Goal: Transaction & Acquisition: Purchase product/service

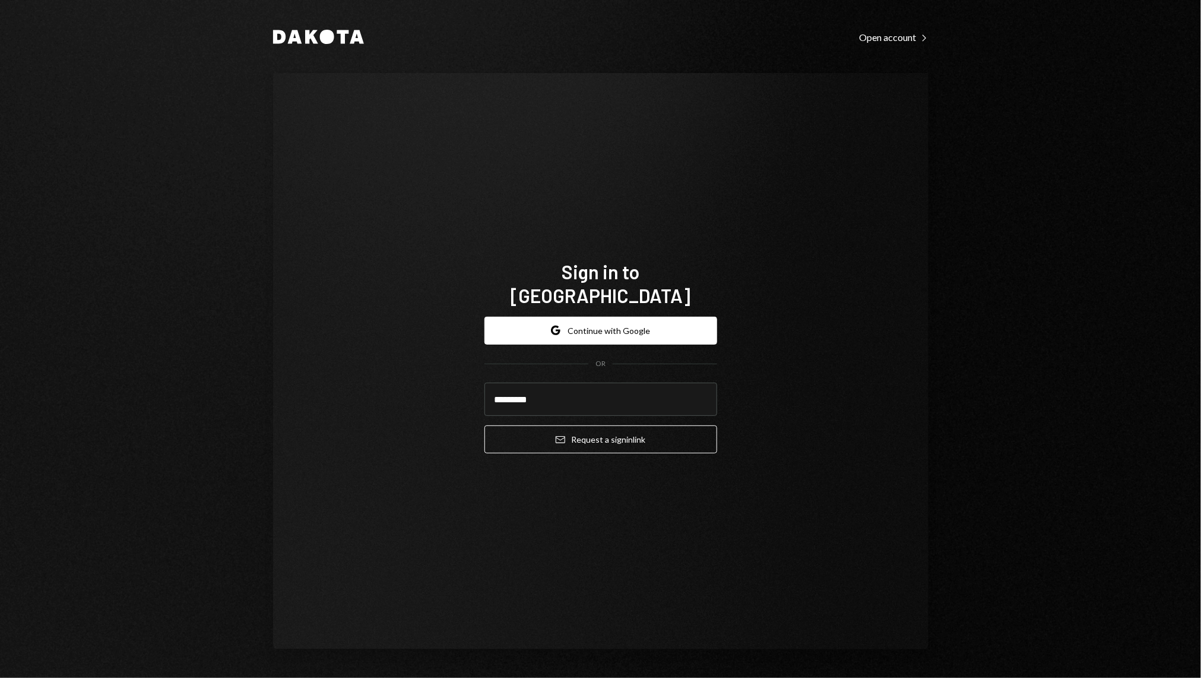
type input "*"
type input "**********"
click at [485, 425] on button "Email Request a sign in link" at bounding box center [601, 439] width 233 height 28
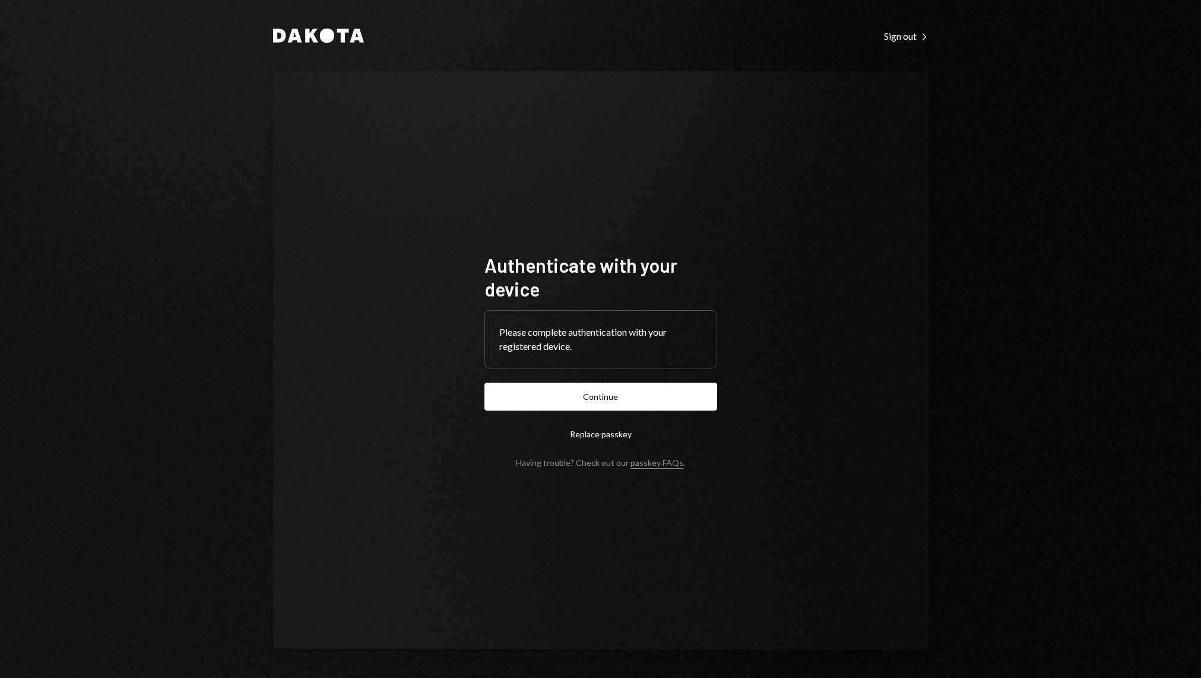
click at [556, 393] on button "Continue" at bounding box center [601, 396] width 233 height 28
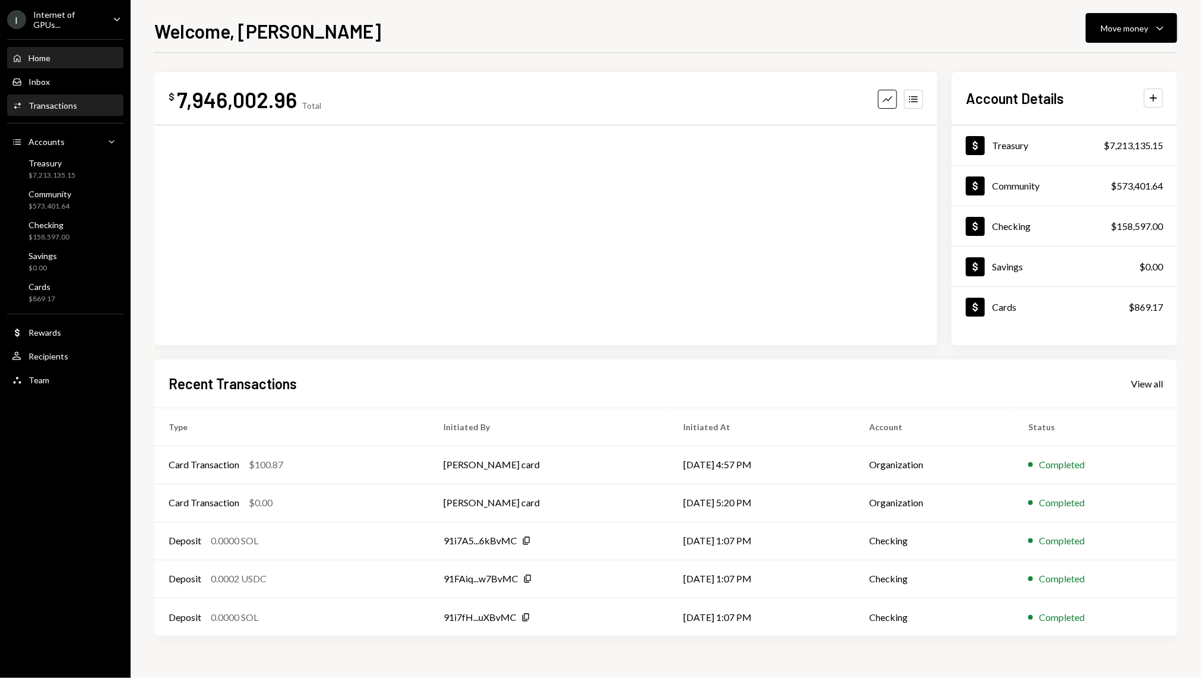
click at [81, 100] on div "Activities Transactions" at bounding box center [65, 105] width 107 height 11
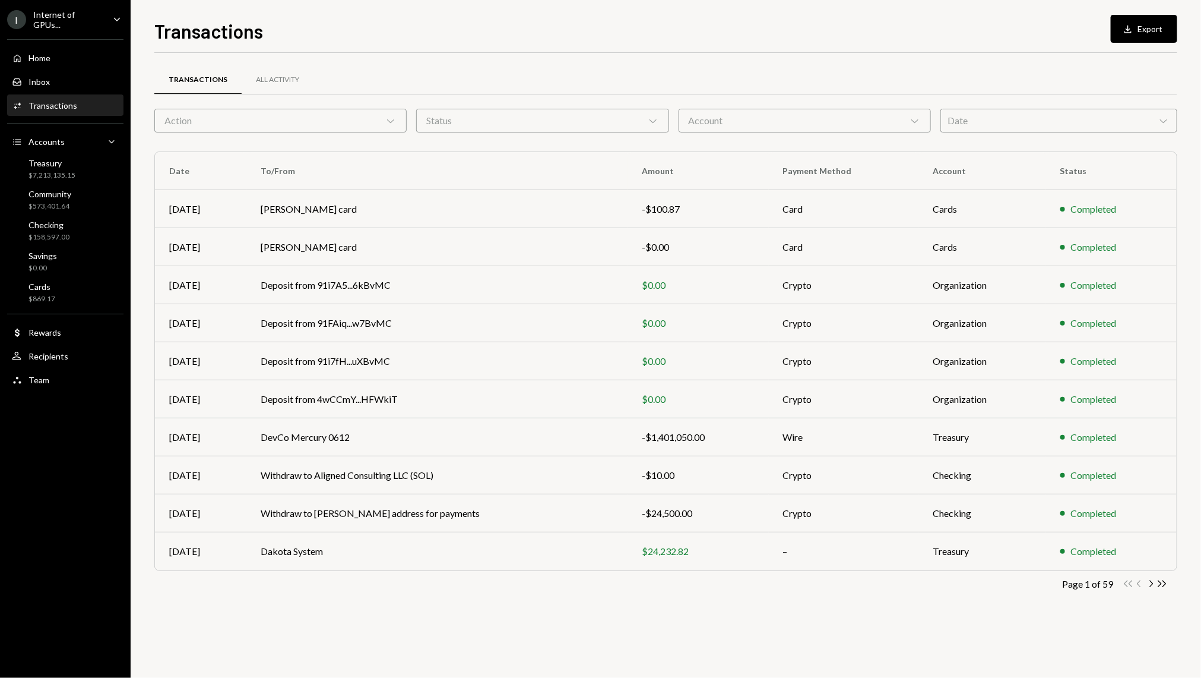
click at [351, 121] on div "Action Chevron Down" at bounding box center [280, 121] width 252 height 24
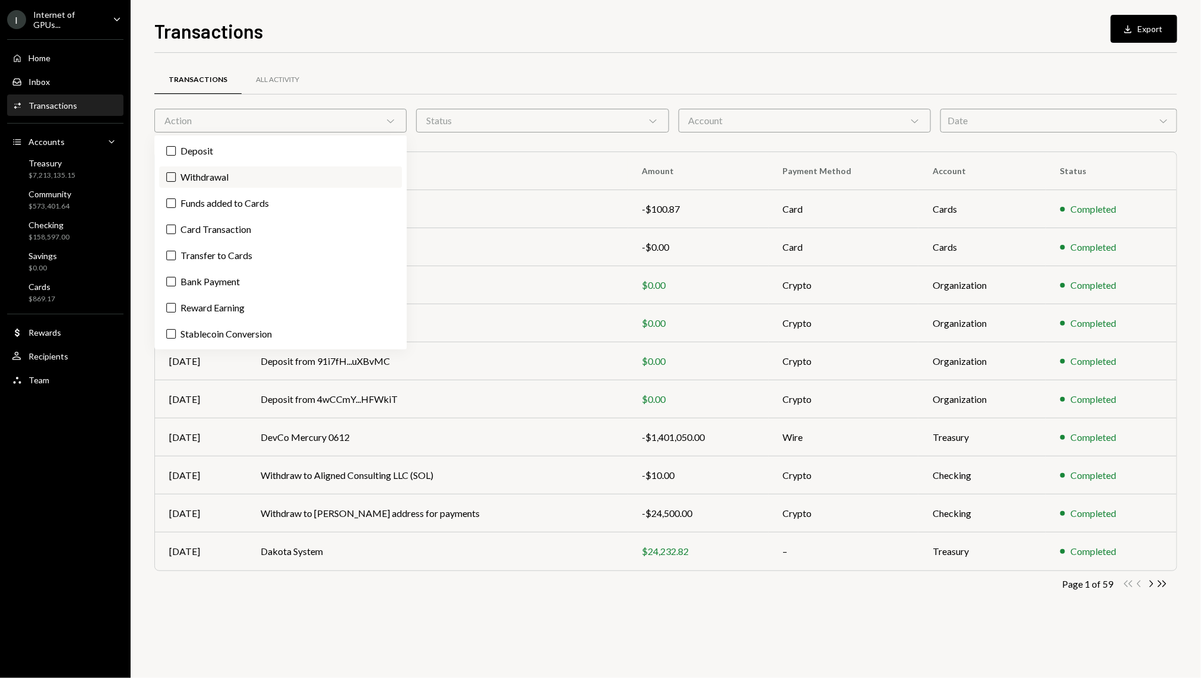
click at [241, 170] on label "Withdrawal" at bounding box center [280, 176] width 243 height 21
click at [176, 172] on button "Withdrawal" at bounding box center [171, 177] width 10 height 10
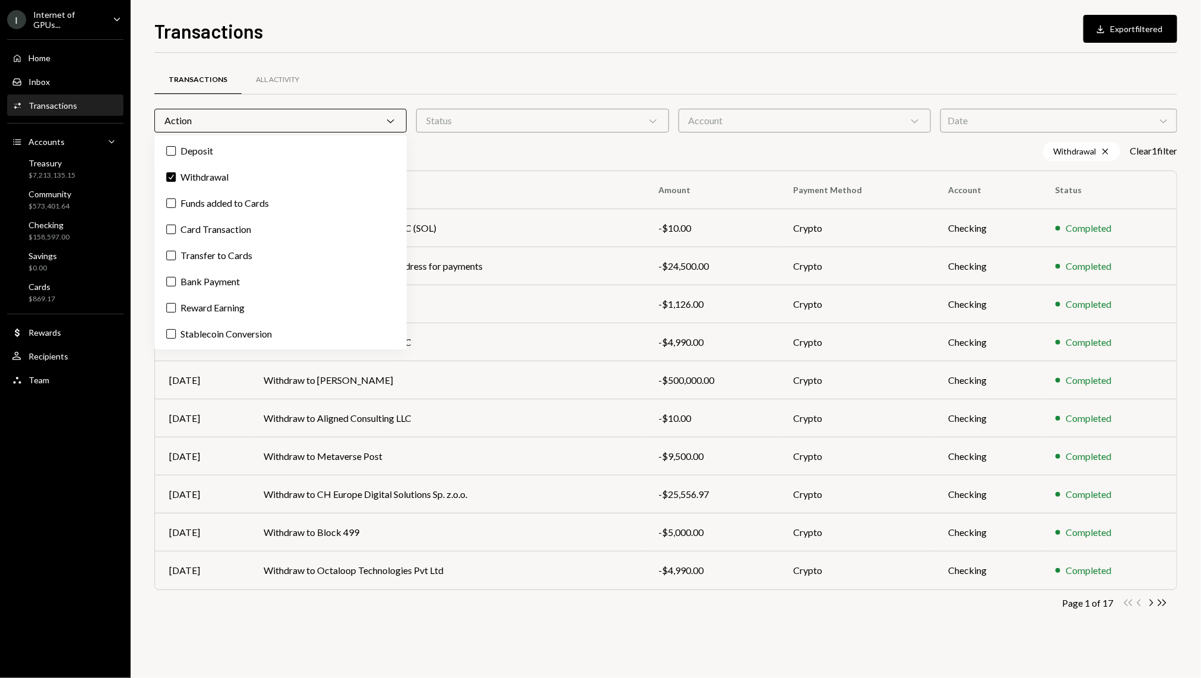
click at [147, 178] on div "Transactions Download Export filtered Transactions All Activity Action Chevron …" at bounding box center [666, 339] width 1071 height 678
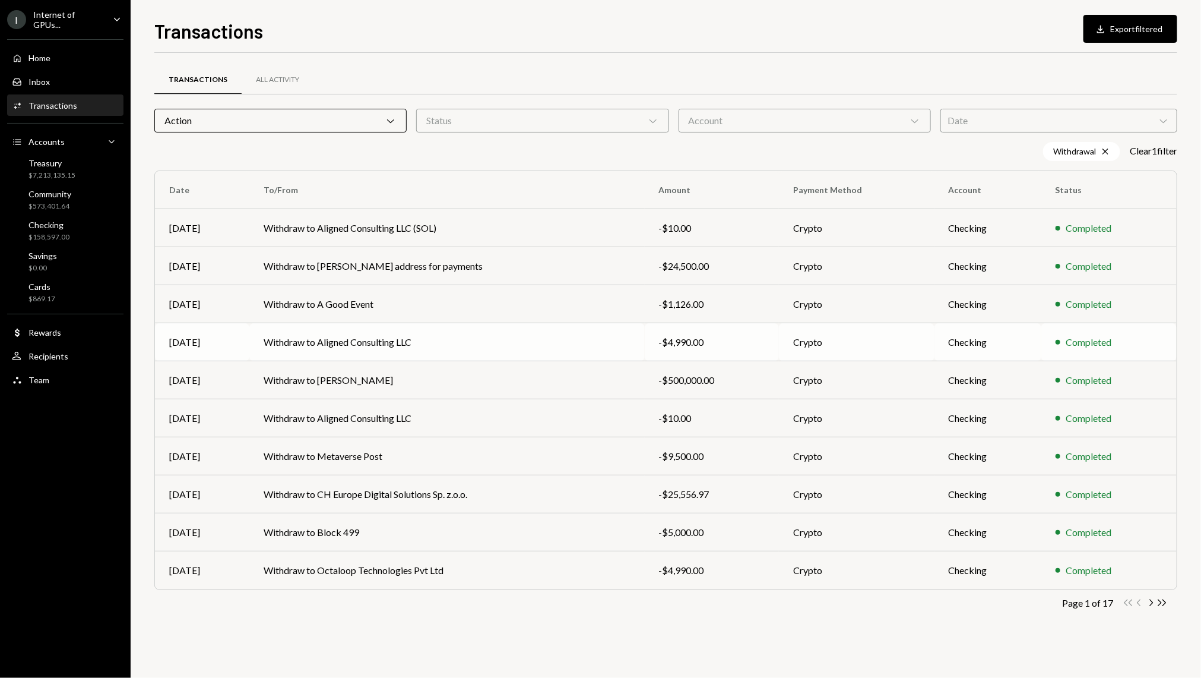
click at [416, 341] on td "Withdraw to Aligned Consulting LLC" at bounding box center [446, 342] width 395 height 38
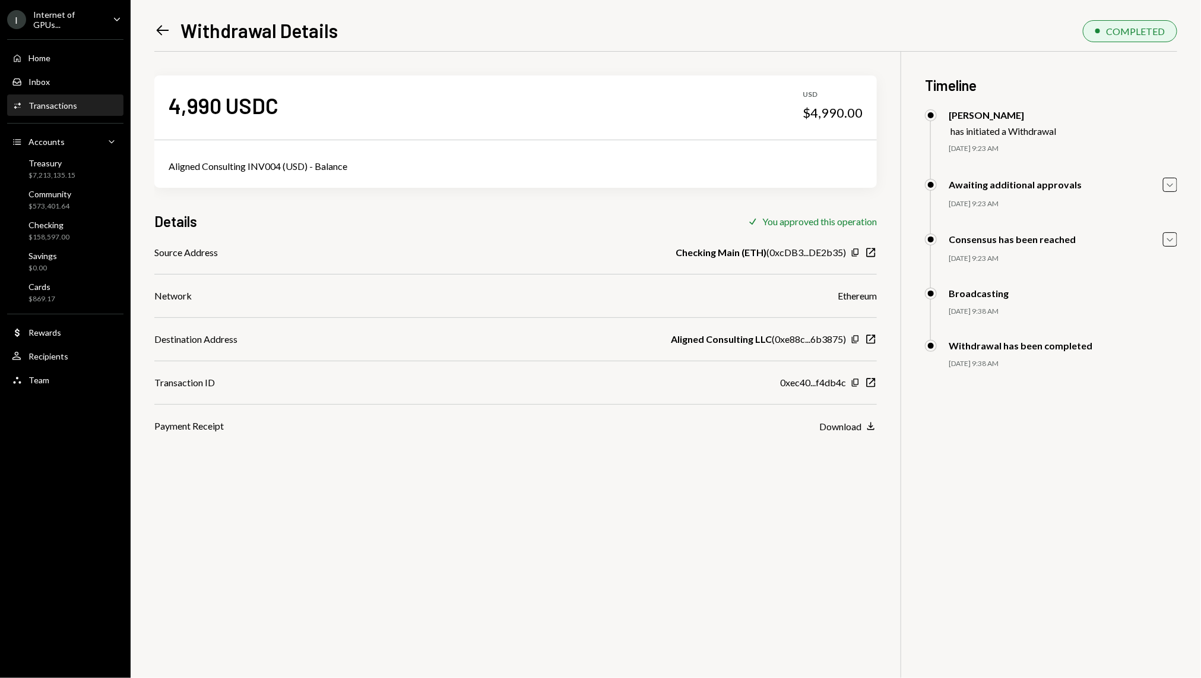
click at [855, 416] on div "Source Address Checking Main (ETH) ( 0xcDB3...DE2b35 ) Copy New Window Network …" at bounding box center [515, 339] width 723 height 188
click at [855, 426] on div "Download" at bounding box center [841, 425] width 42 height 11
click at [571, 524] on div "4,990 USDC USD $4,990.00 Aligned Consulting INV004 (USD) - Balance Details Chec…" at bounding box center [665, 391] width 1023 height 678
click at [68, 94] on link "Activities Transactions" at bounding box center [65, 104] width 116 height 21
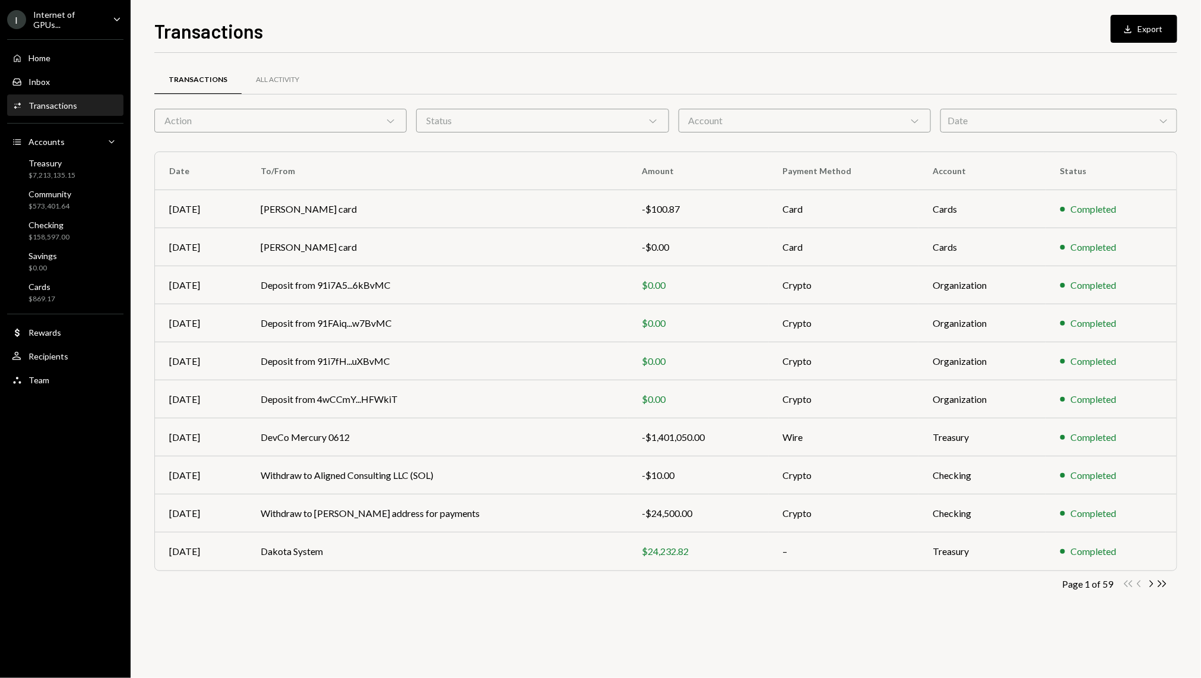
click at [307, 113] on div "Action Chevron Down" at bounding box center [280, 121] width 252 height 24
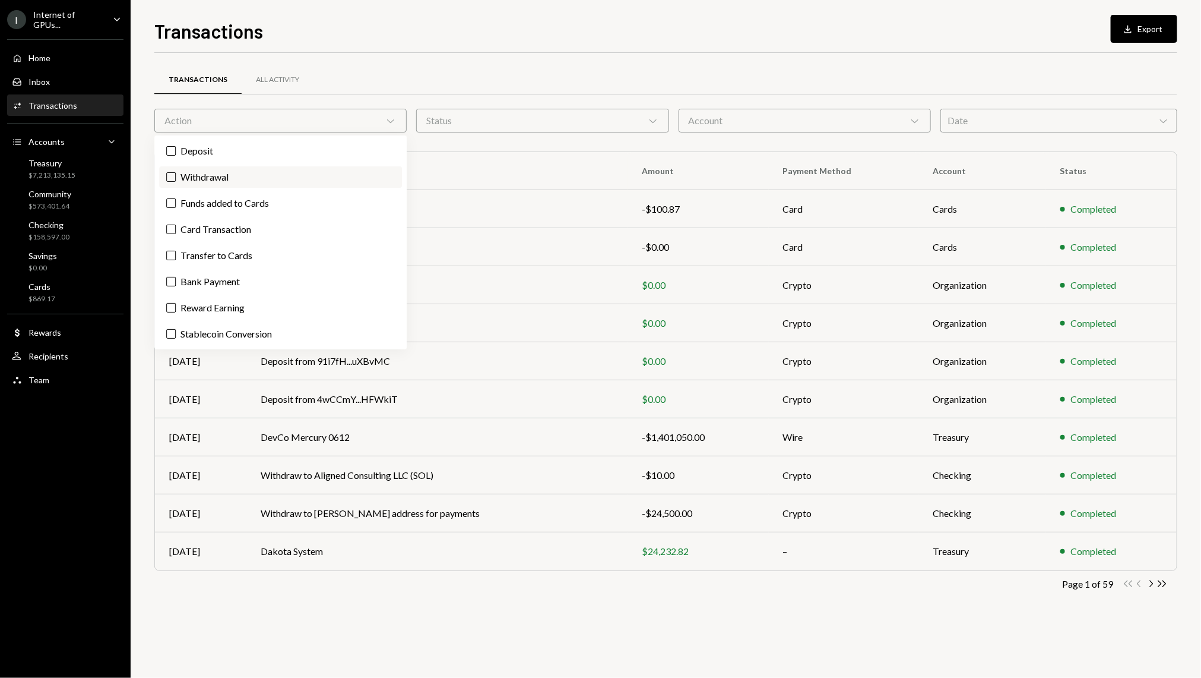
click at [169, 175] on button "Withdrawal" at bounding box center [171, 177] width 10 height 10
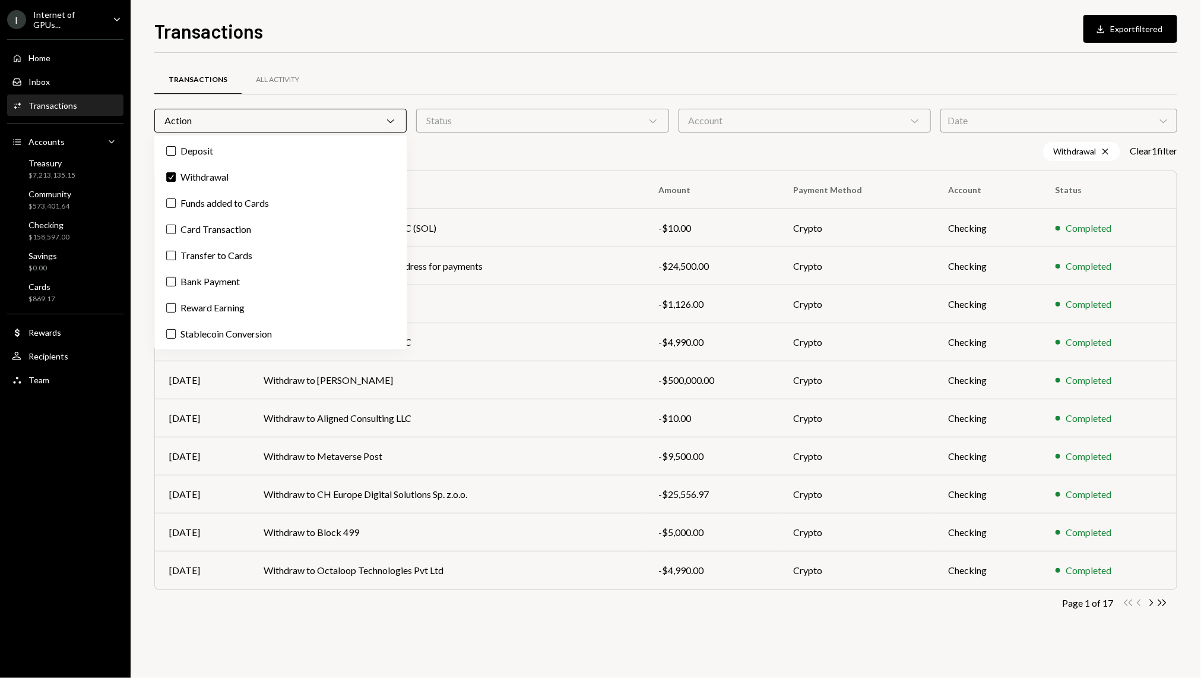
click at [532, 178] on th "To/From" at bounding box center [446, 190] width 395 height 38
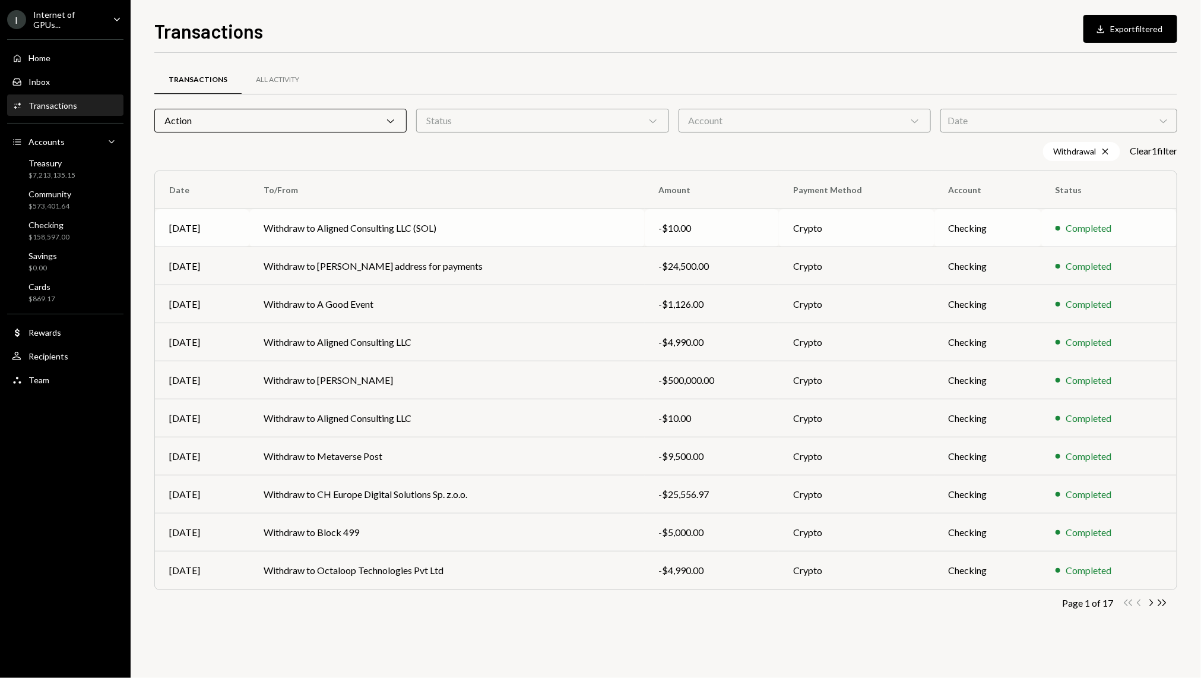
click at [421, 232] on td "Withdraw to Aligned Consulting LLC (SOL)" at bounding box center [446, 228] width 395 height 38
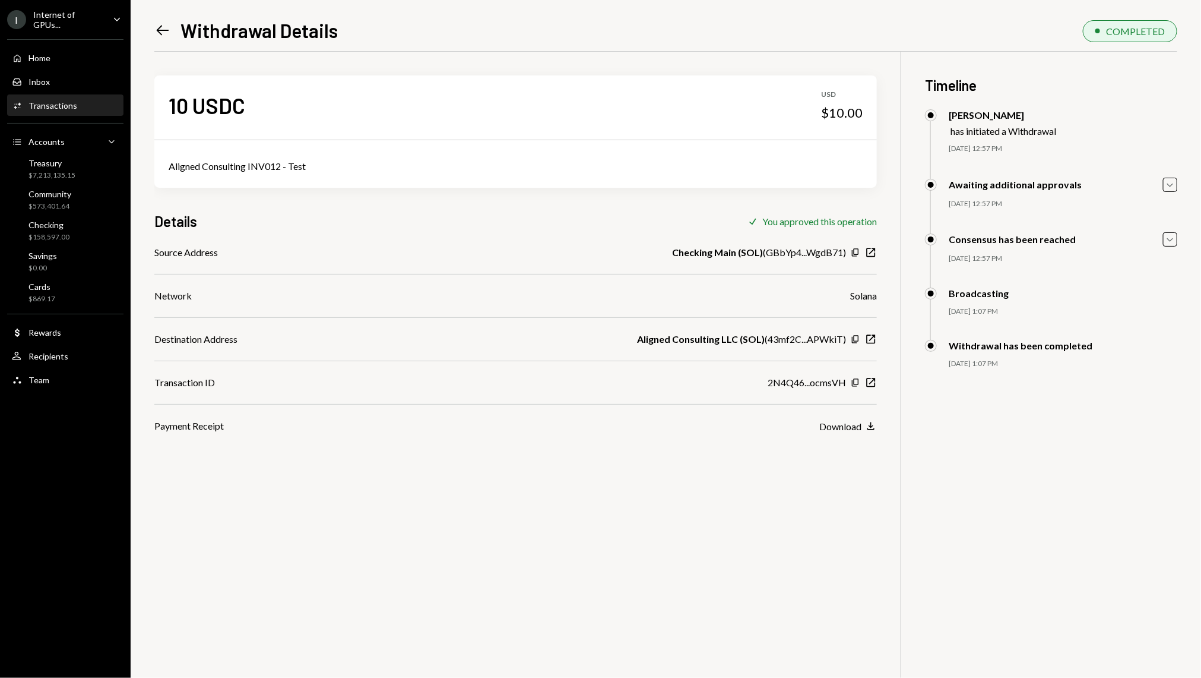
click at [235, 162] on div "Aligned Consulting INV012 - Test" at bounding box center [516, 166] width 694 height 14
copy div "Aligned Consulting INV012 - Test"
click at [40, 50] on div "Home Home" at bounding box center [65, 58] width 107 height 20
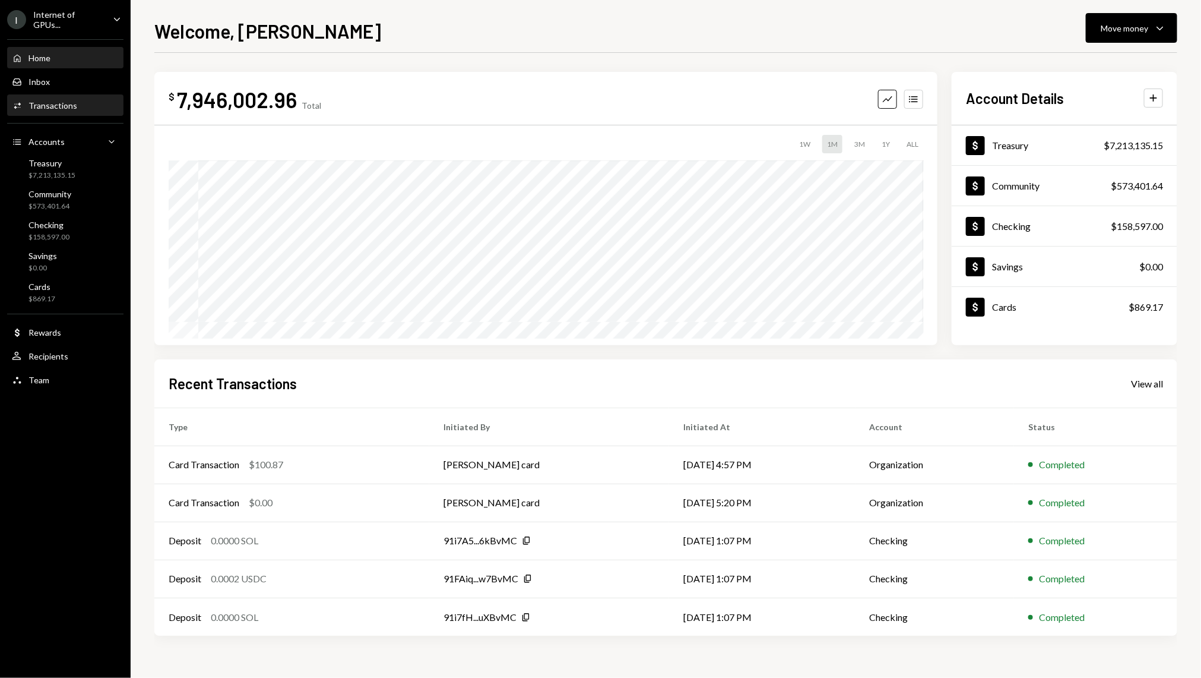
click at [66, 110] on div "Activities Transactions" at bounding box center [65, 106] width 107 height 20
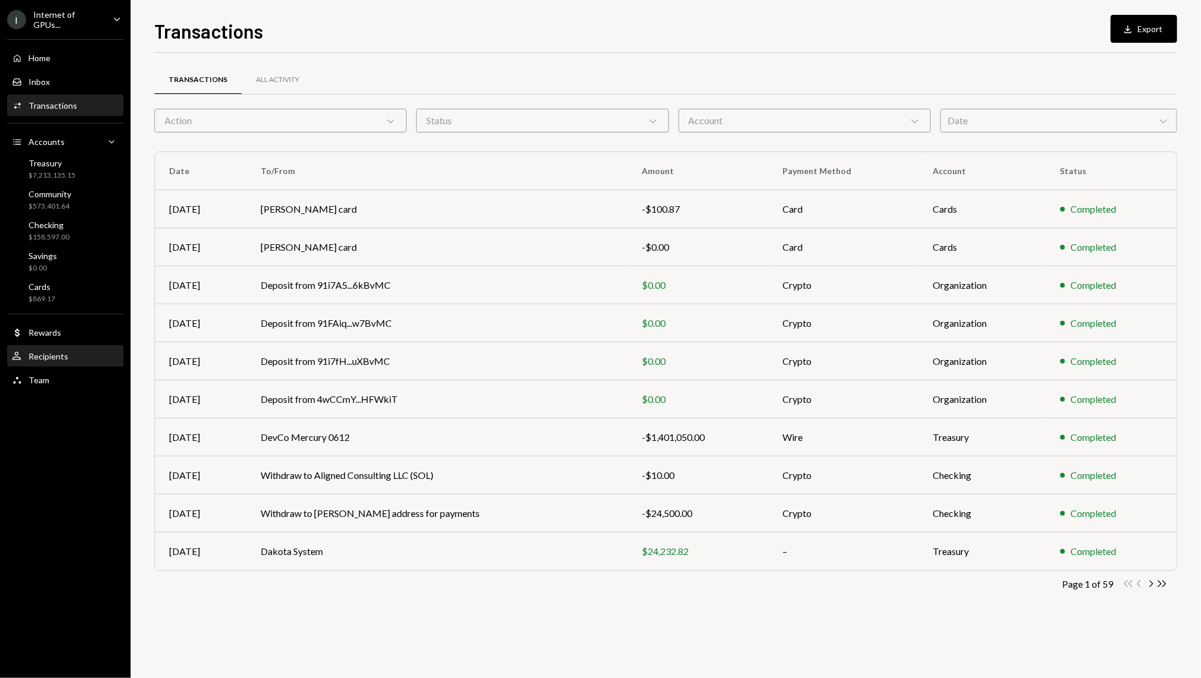
click at [61, 351] on div "User Recipients" at bounding box center [40, 356] width 56 height 11
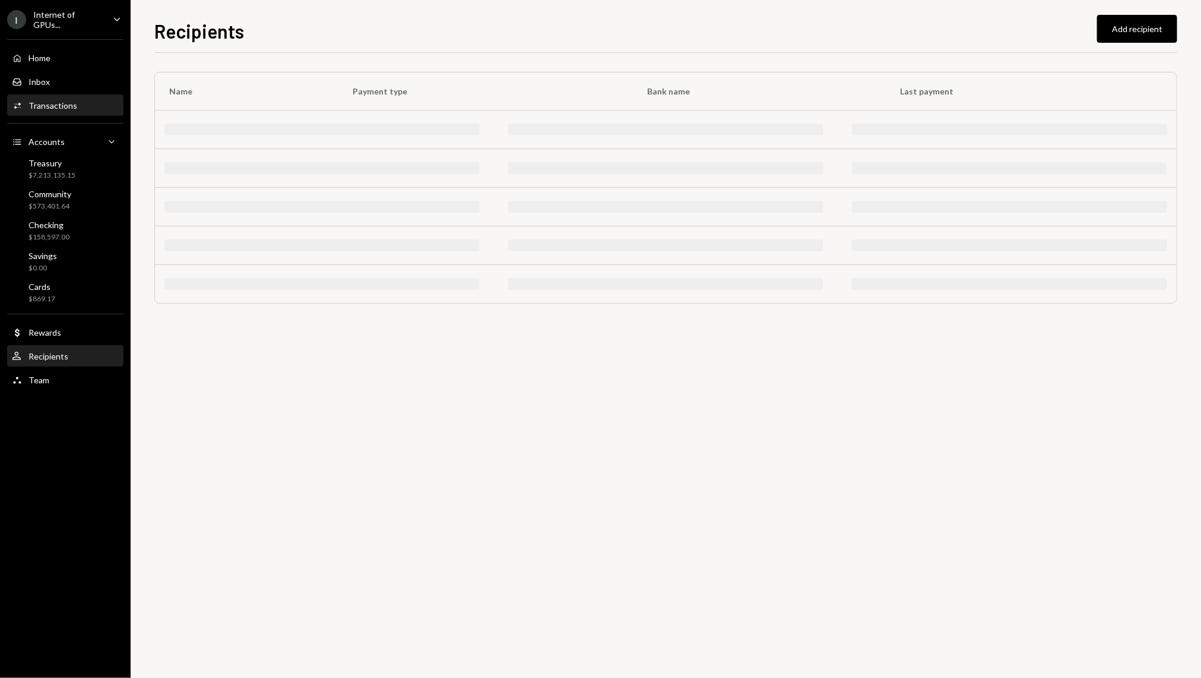
click at [53, 114] on div "Activities Transactions" at bounding box center [65, 106] width 107 height 20
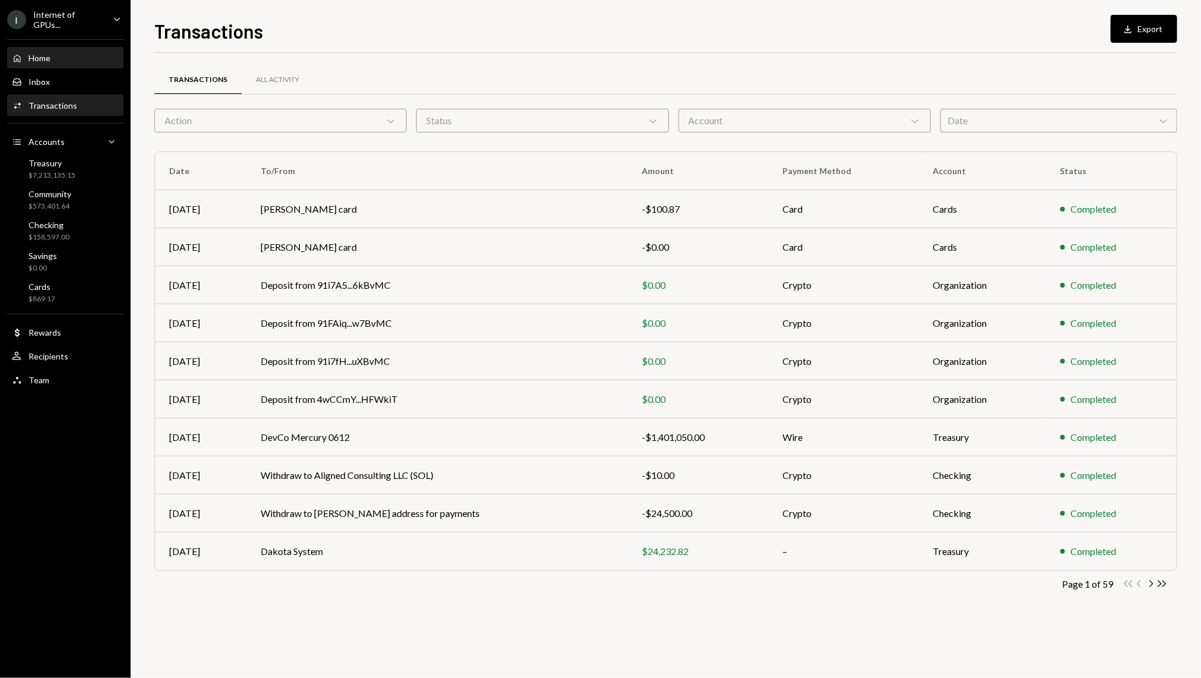
click at [52, 48] on div "Home Home" at bounding box center [65, 58] width 107 height 20
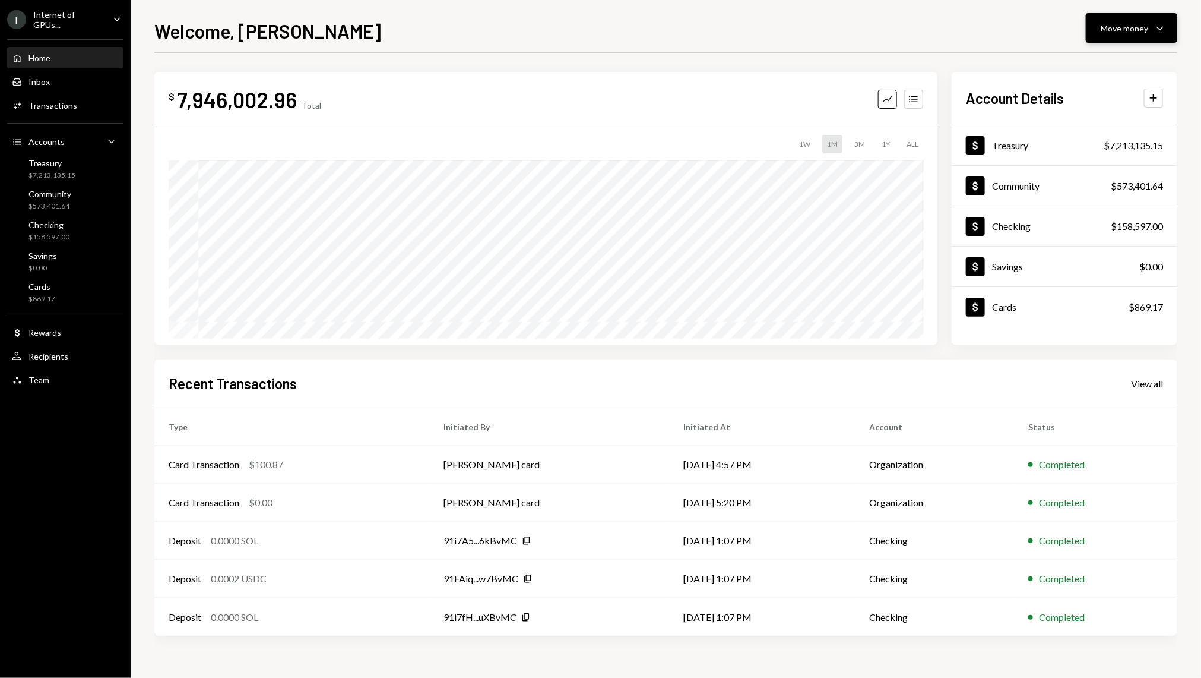
click at [1167, 32] on icon "Caret Down" at bounding box center [1160, 28] width 14 height 14
click at [1115, 59] on div "Send" at bounding box center [1123, 64] width 87 height 12
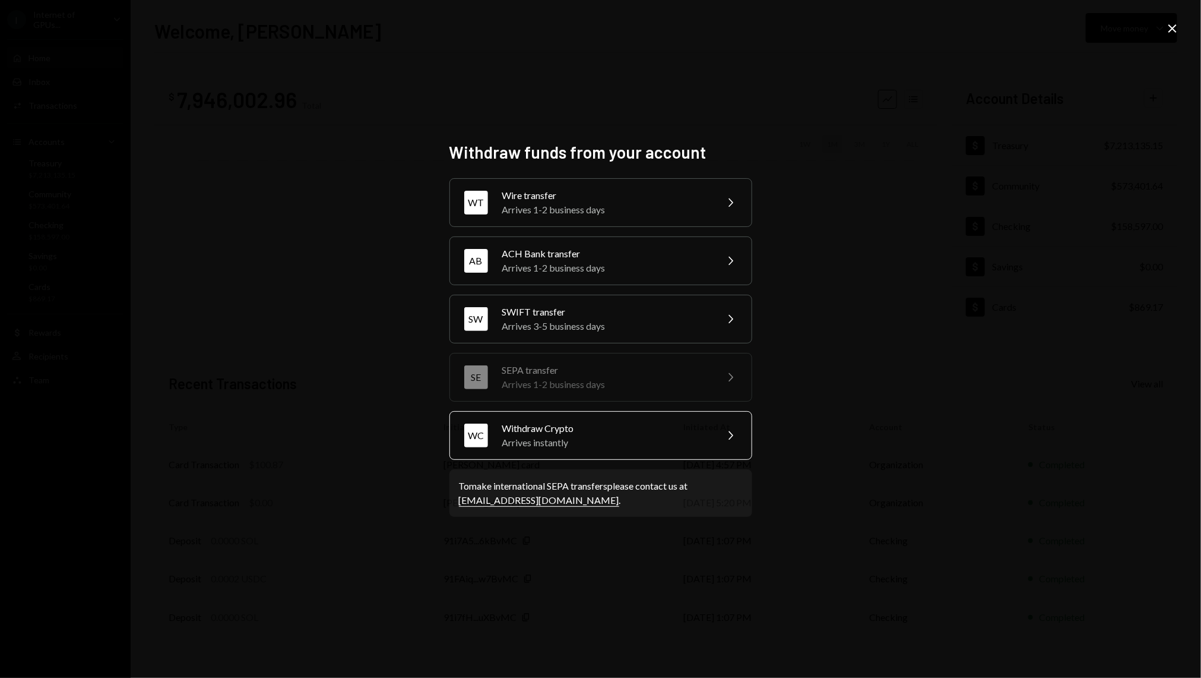
click at [567, 421] on div "Withdraw Crypto" at bounding box center [605, 428] width 207 height 14
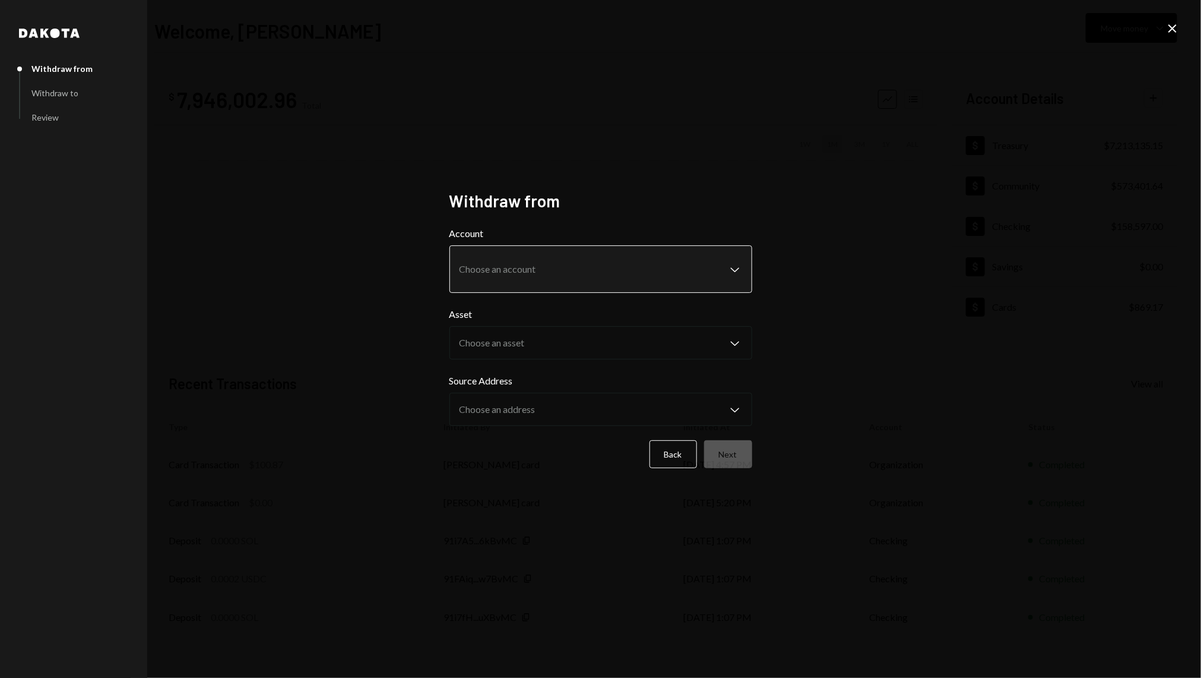
click at [546, 266] on body "I Internet of GPUs... Caret Down Home Home Inbox Inbox Activities Transactions …" at bounding box center [600, 339] width 1201 height 678
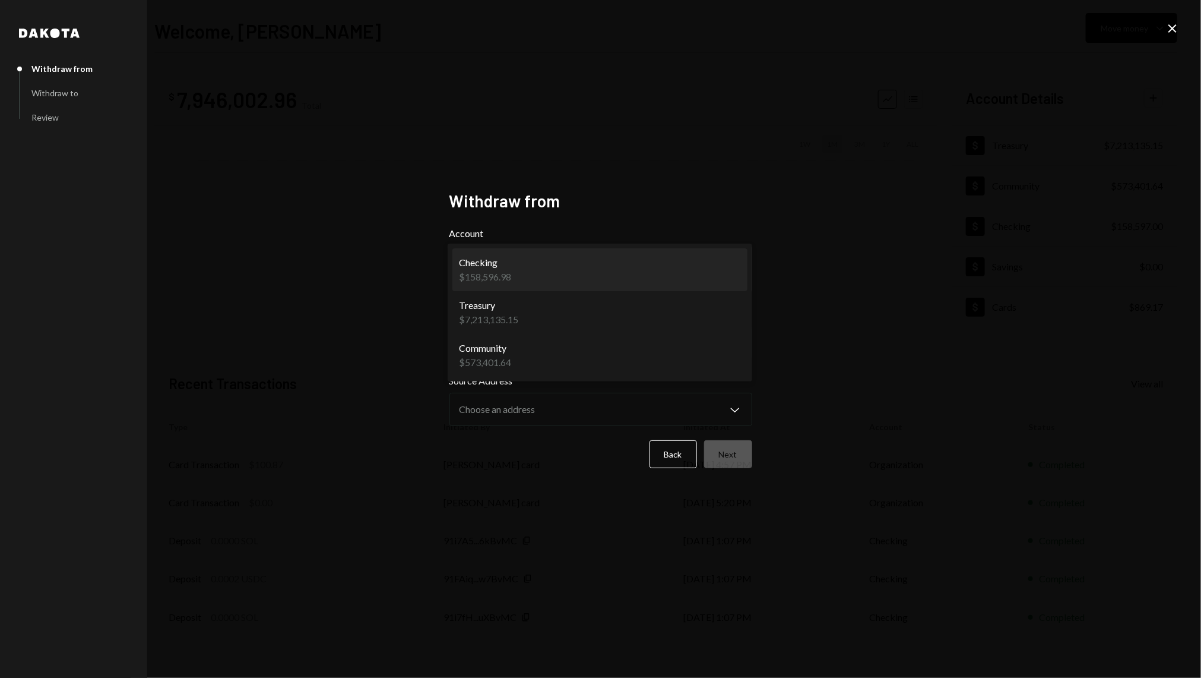
select select "**********"
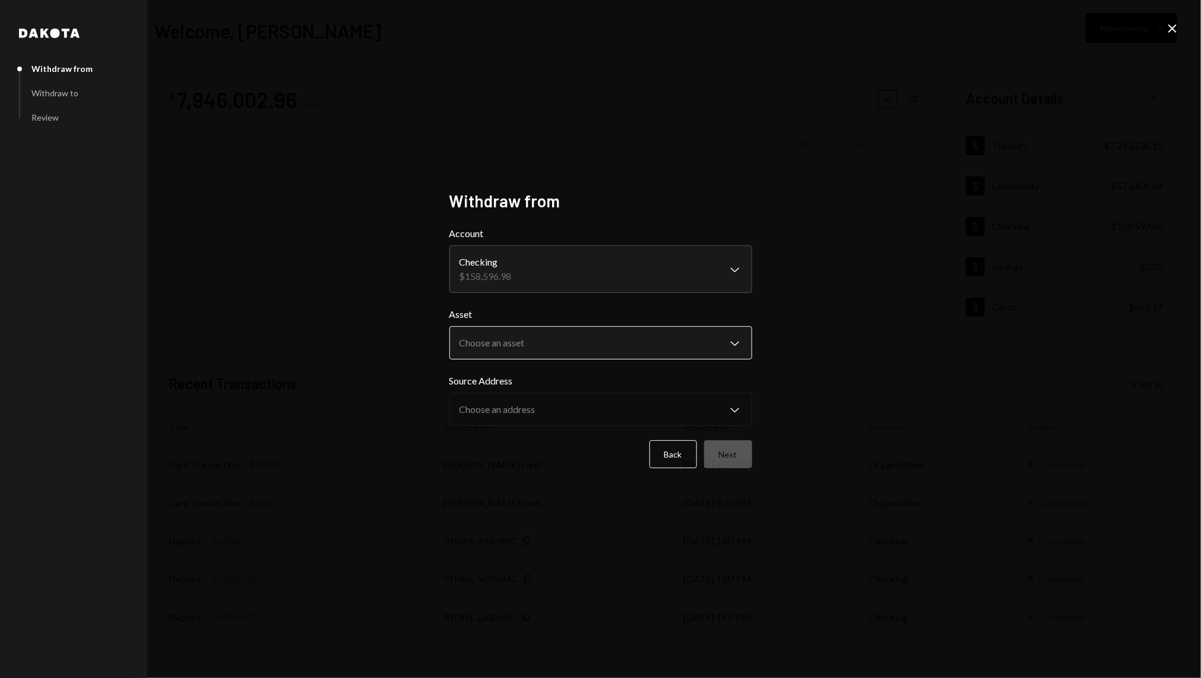
click at [516, 327] on button "Choose an asset Chevron Down" at bounding box center [601, 342] width 303 height 33
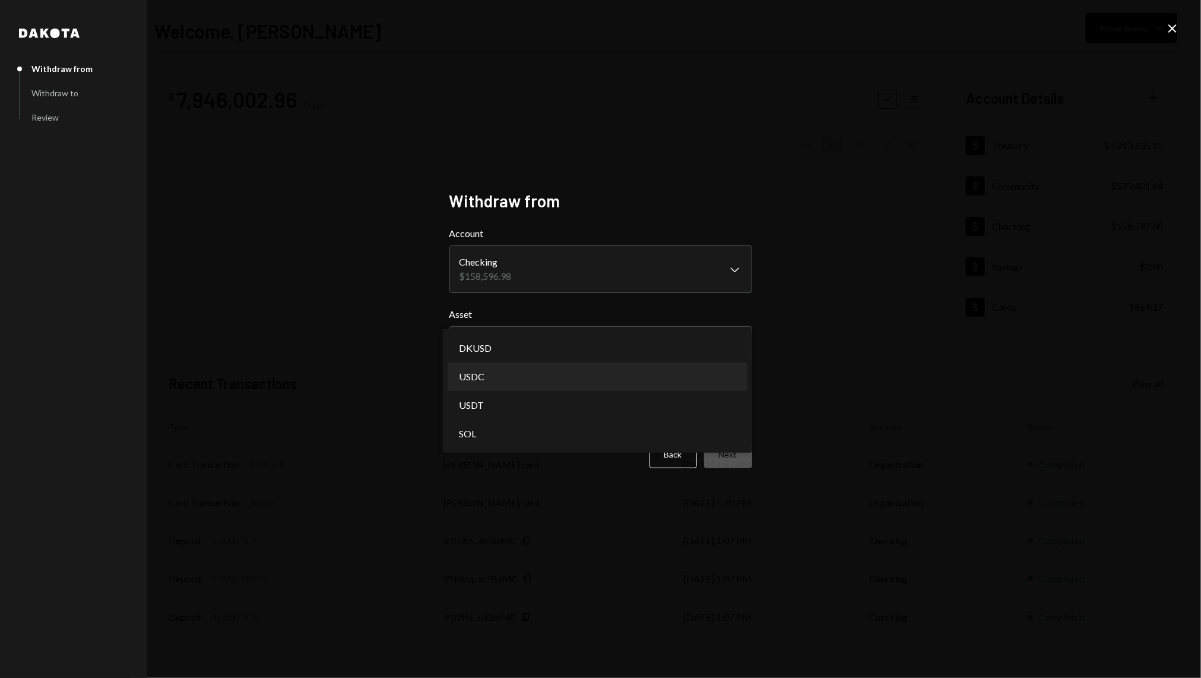
select select "****"
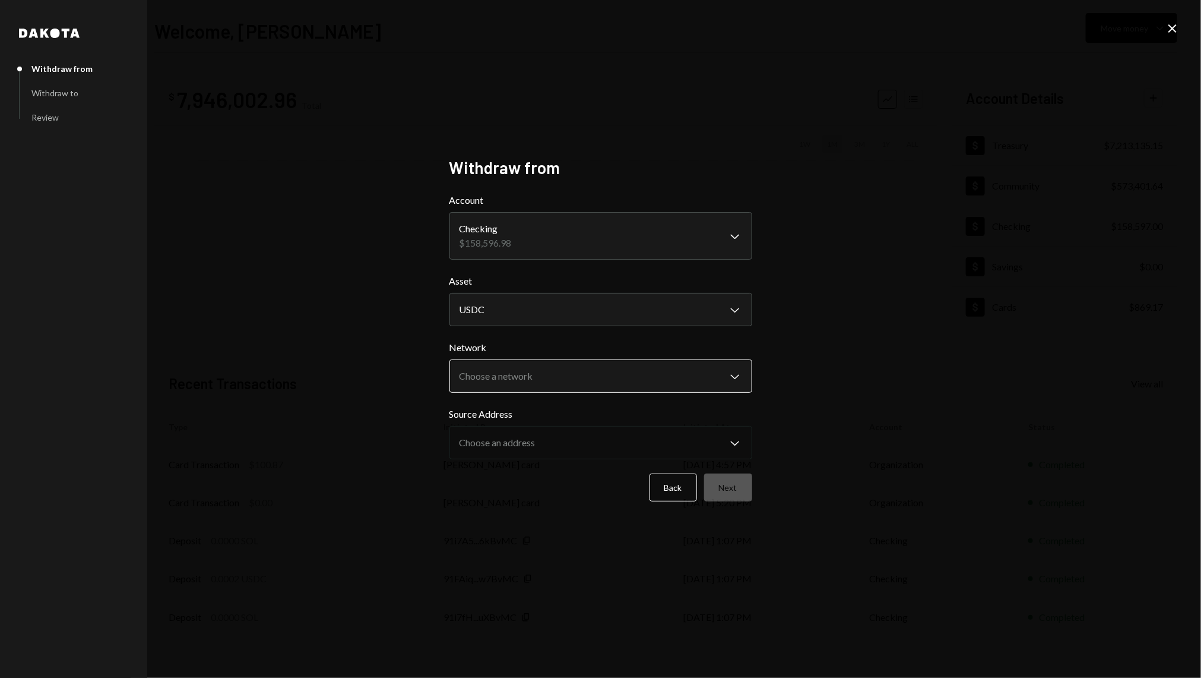
click at [546, 380] on body "I Internet of GPUs... Caret Down Home Home Inbox Inbox Activities Transactions …" at bounding box center [600, 339] width 1201 height 678
select select "**********"
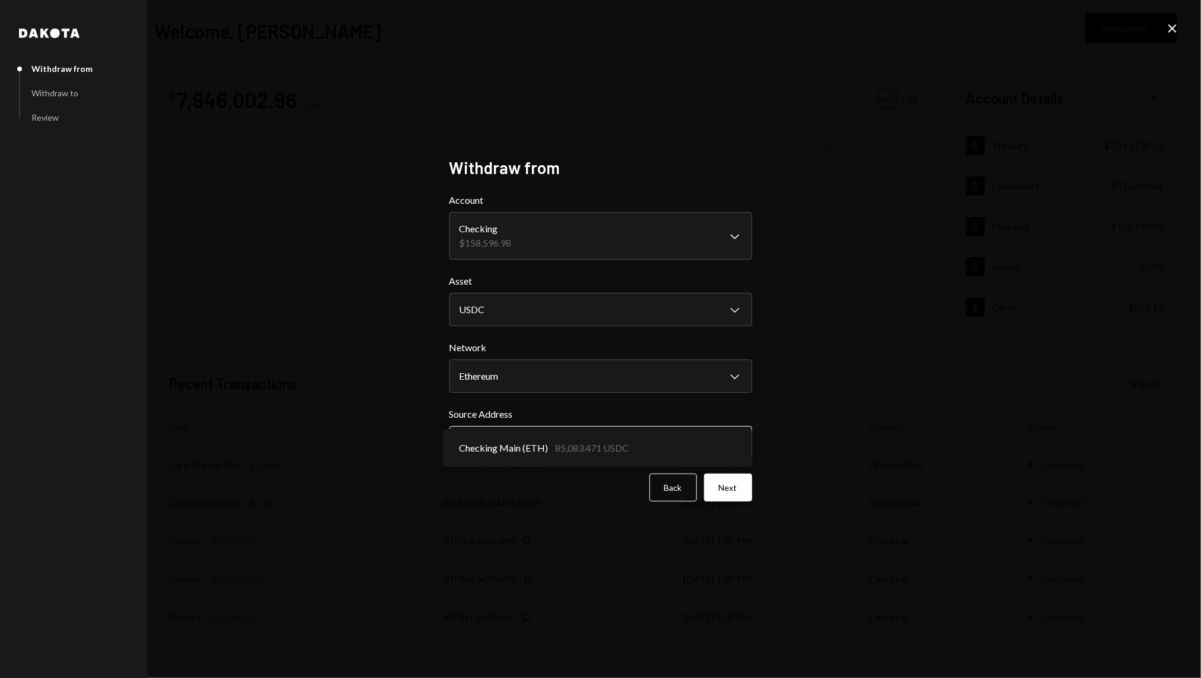
click at [524, 435] on body "I Internet of GPUs... Caret Down Home Home Inbox Inbox Activities Transactions …" at bounding box center [600, 339] width 1201 height 678
click at [727, 486] on button "Next" at bounding box center [728, 487] width 48 height 28
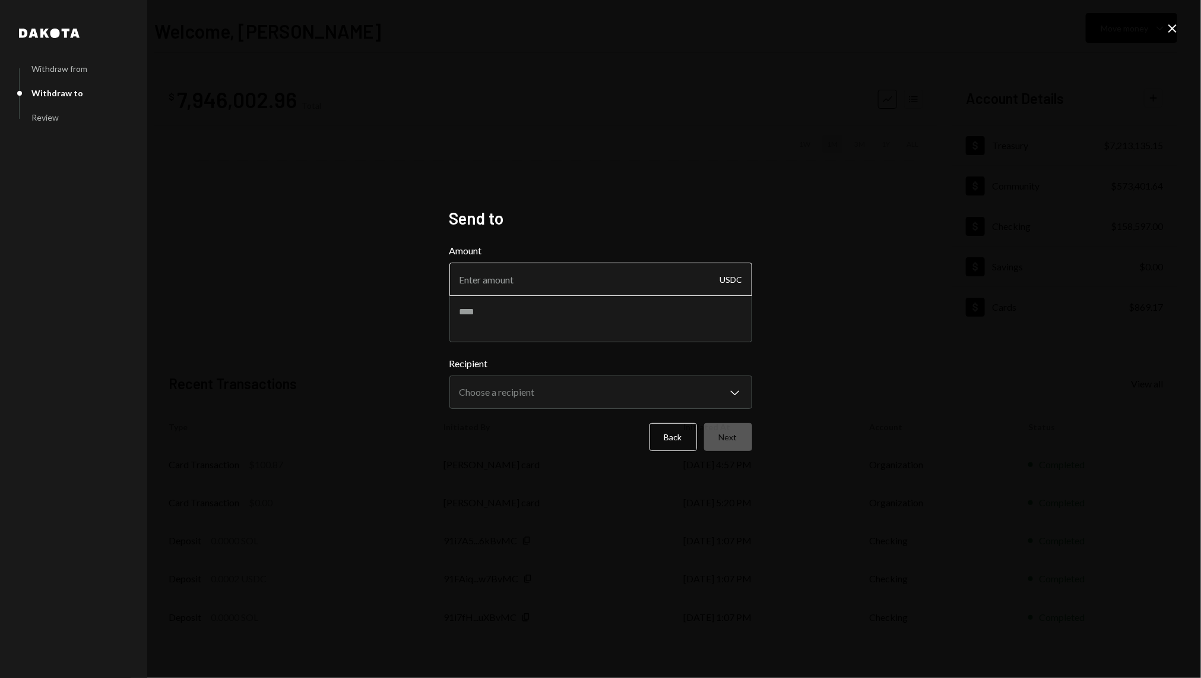
click at [514, 288] on input "Amount" at bounding box center [601, 278] width 303 height 33
click at [506, 324] on textarea at bounding box center [601, 319] width 303 height 48
paste textarea "**********"
type textarea "**********"
click at [554, 286] on input "Amount" at bounding box center [601, 278] width 303 height 33
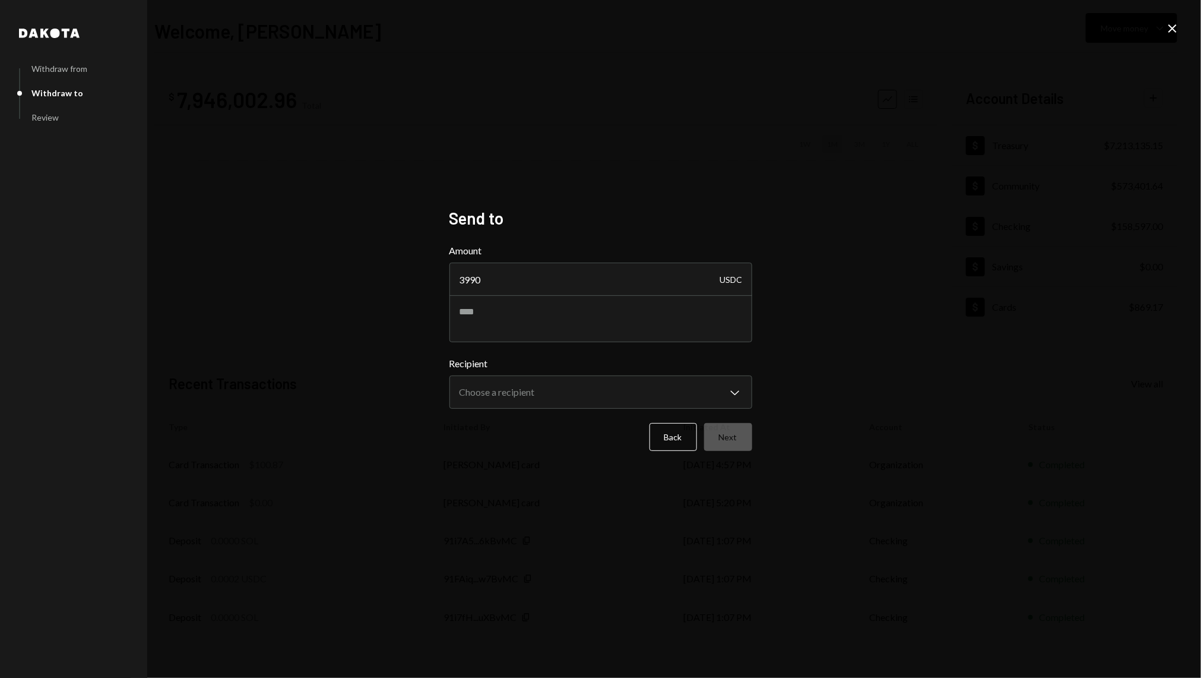
type input "3990"
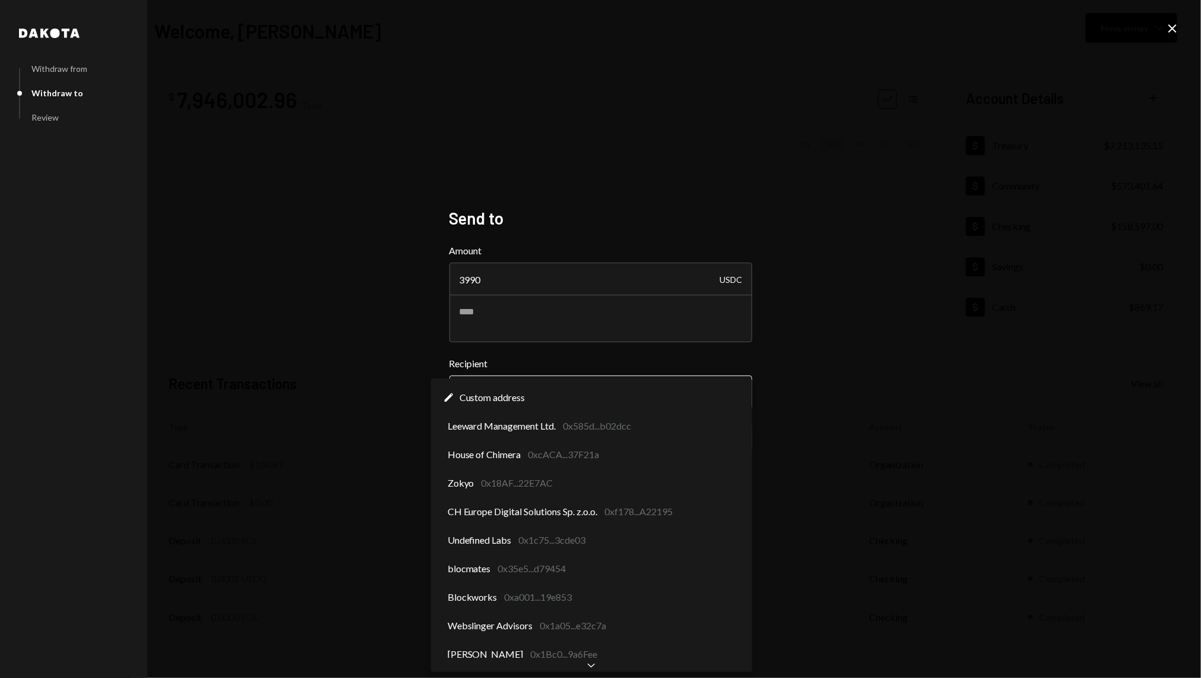
click at [514, 391] on body "I Internet of GPUs... Caret Down Home Home Inbox Inbox Activities Transactions …" at bounding box center [600, 339] width 1201 height 678
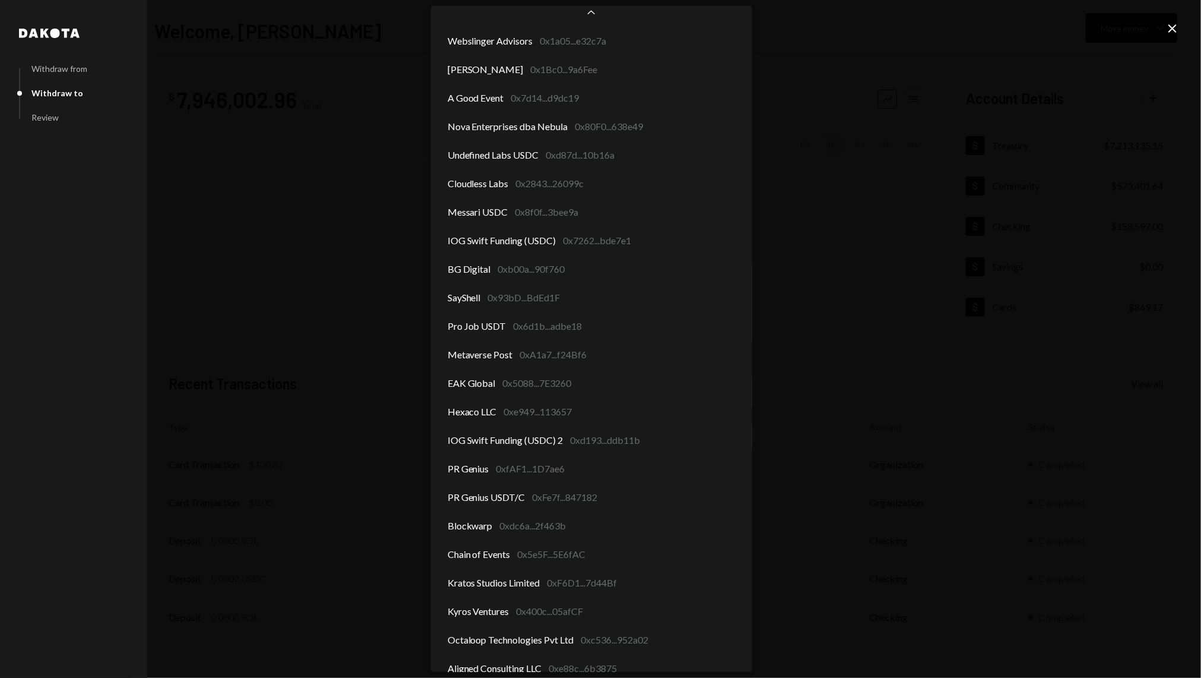
scroll to position [241, 0]
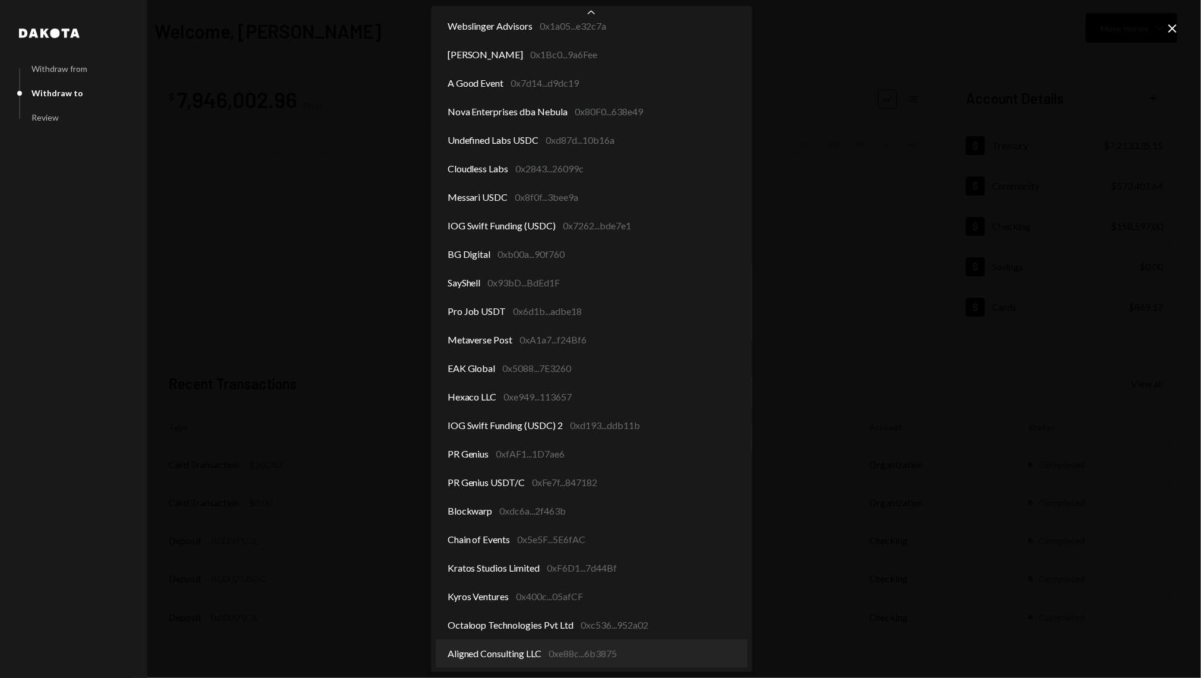
select select "**********"
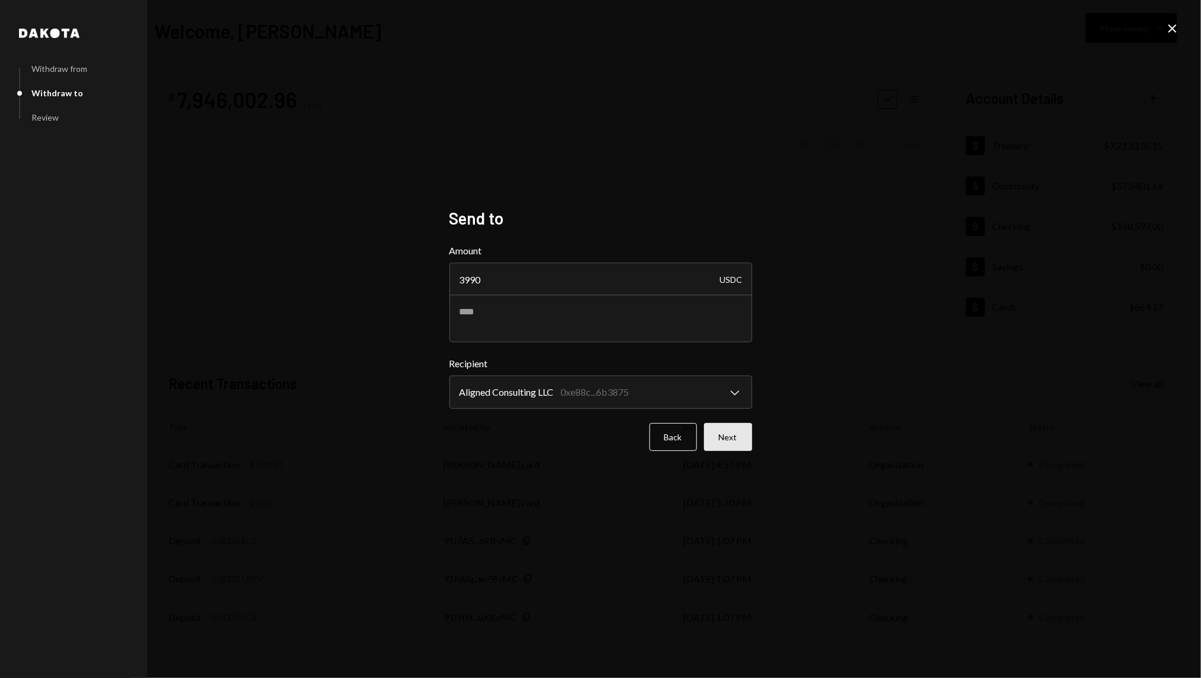
click at [735, 433] on button "Next" at bounding box center [728, 437] width 48 height 28
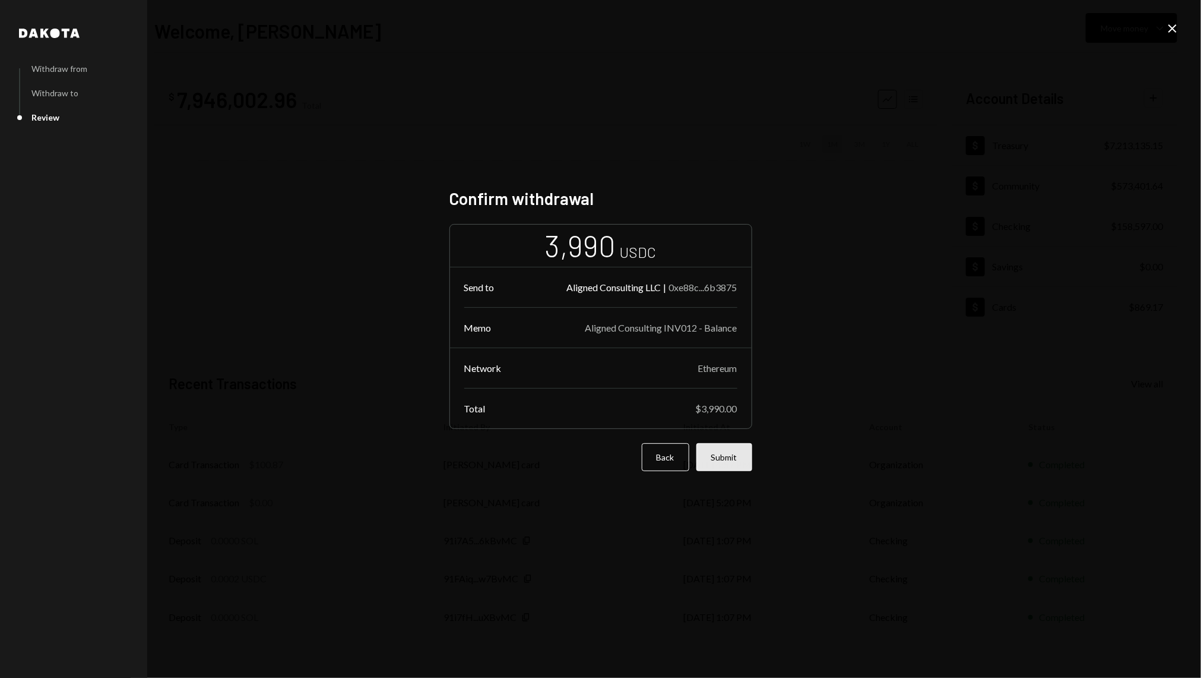
click at [739, 463] on button "Submit" at bounding box center [725, 457] width 56 height 28
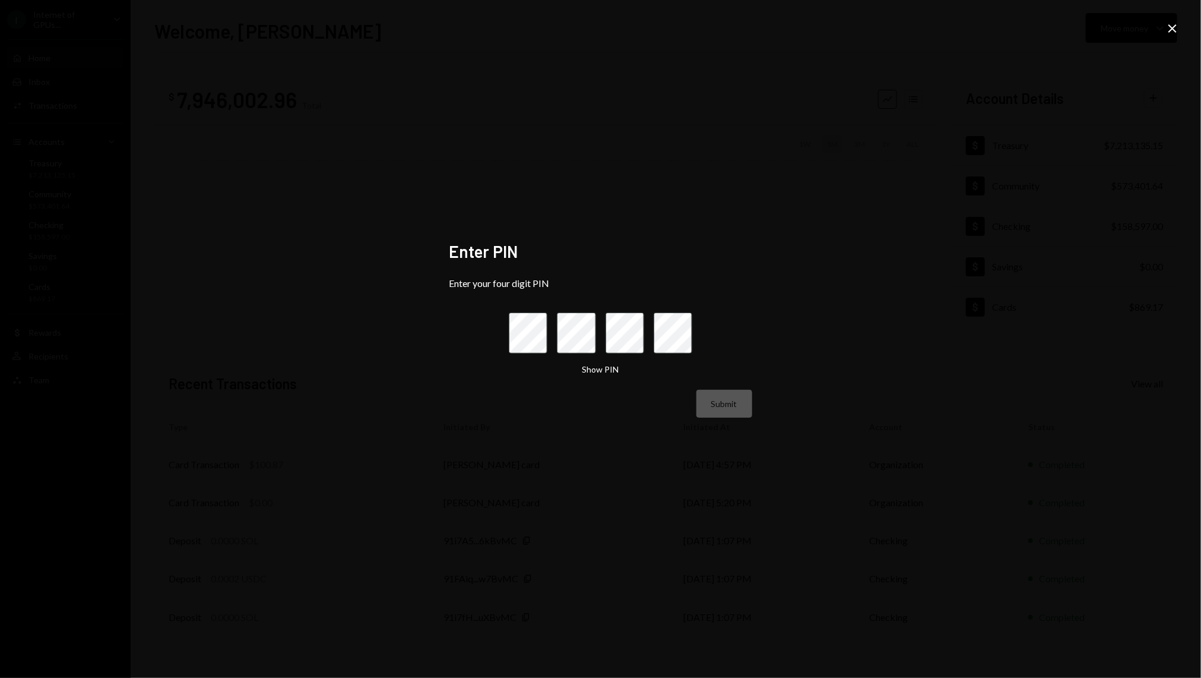
drag, startPoint x: 570, startPoint y: 246, endPoint x: 534, endPoint y: 243, distance: 35.7
click at [534, 243] on h2 "Enter PIN" at bounding box center [601, 251] width 303 height 23
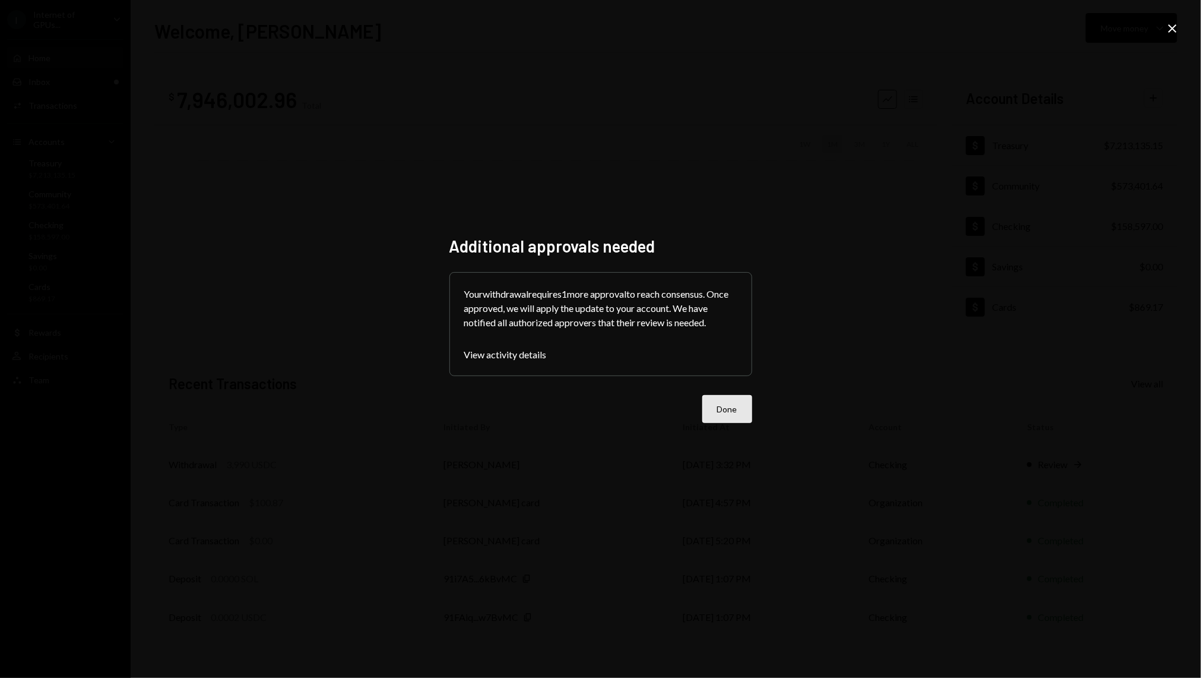
click at [709, 405] on button "Done" at bounding box center [728, 409] width 50 height 28
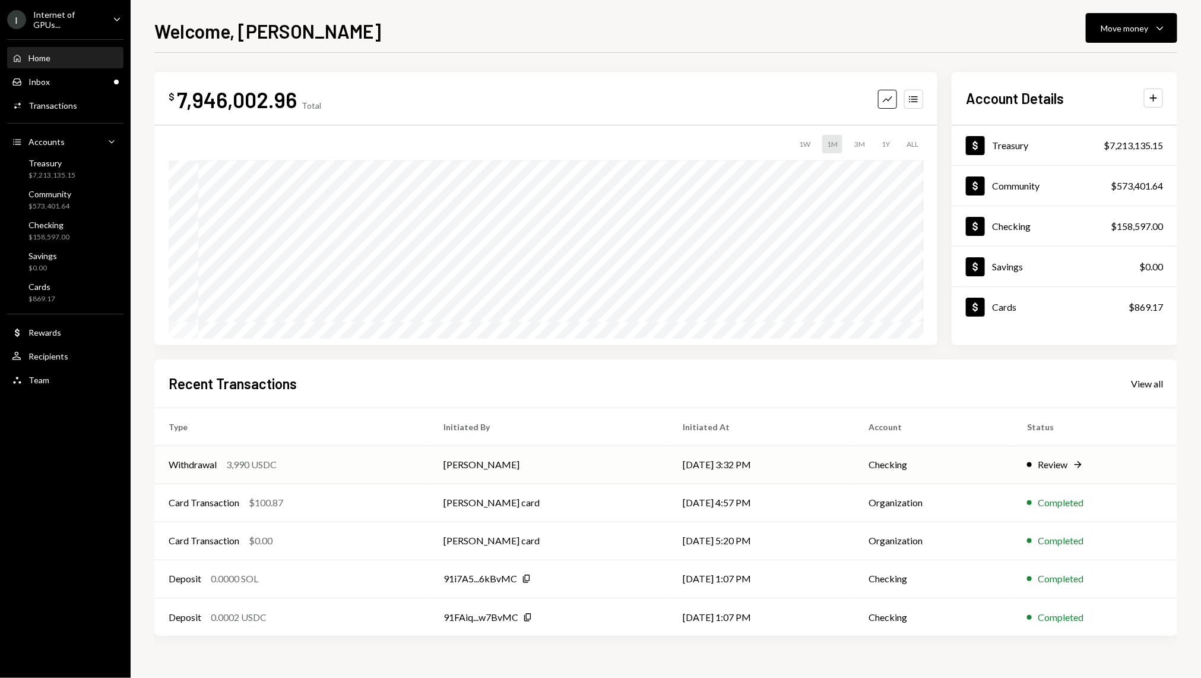
click at [268, 466] on div "3,990 USDC" at bounding box center [251, 464] width 50 height 14
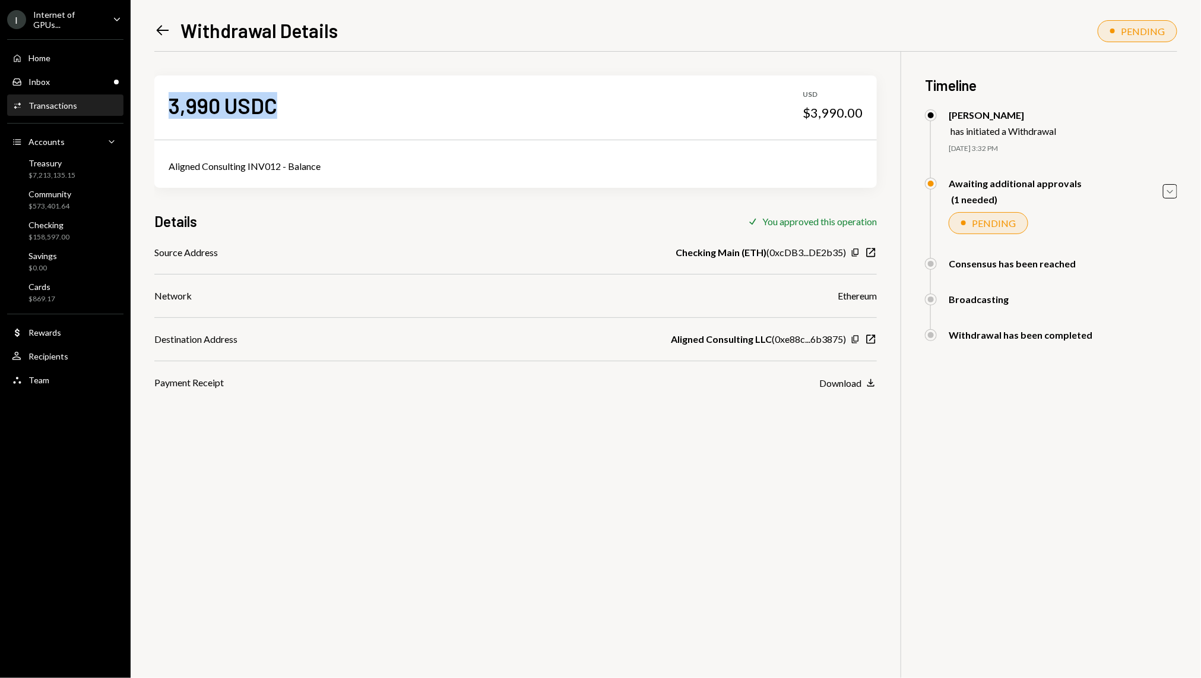
drag, startPoint x: 291, startPoint y: 106, endPoint x: 162, endPoint y: 106, distance: 129.5
click at [162, 106] on div "3,990 USDC USD $3,990.00" at bounding box center [515, 104] width 723 height 59
copy div "3,990 USDC"
click at [110, 72] on div "Inbox Inbox" at bounding box center [65, 82] width 107 height 20
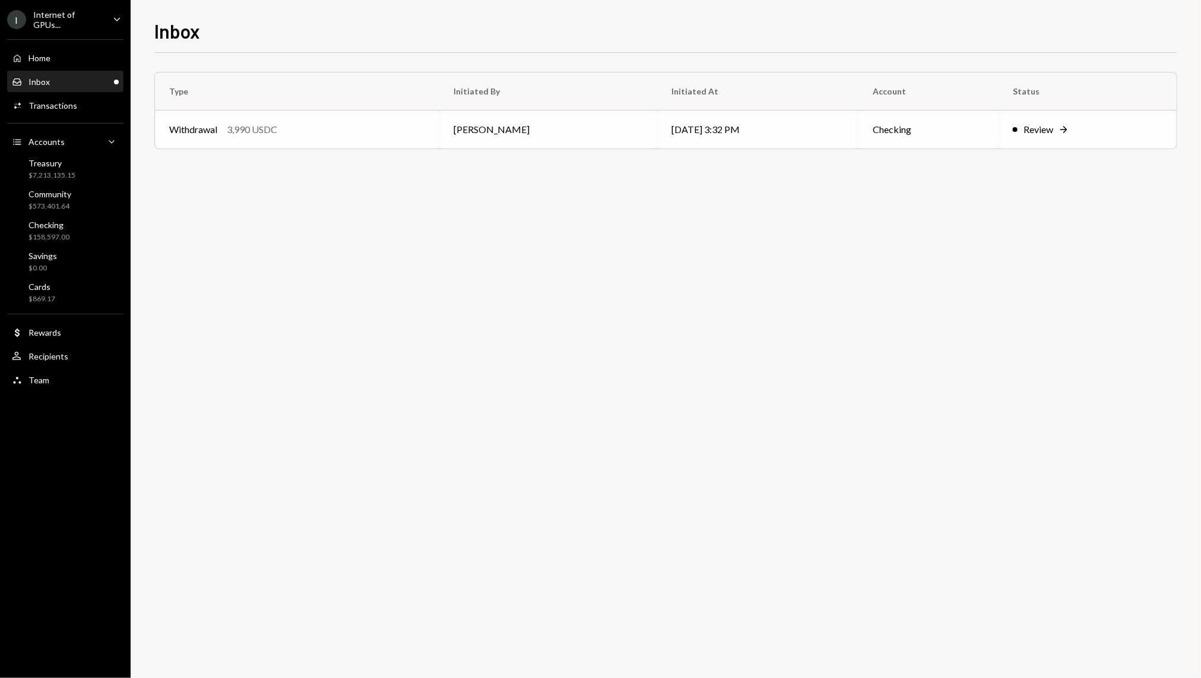
click at [277, 137] on td "Withdrawal 3,990 USDC" at bounding box center [297, 129] width 284 height 38
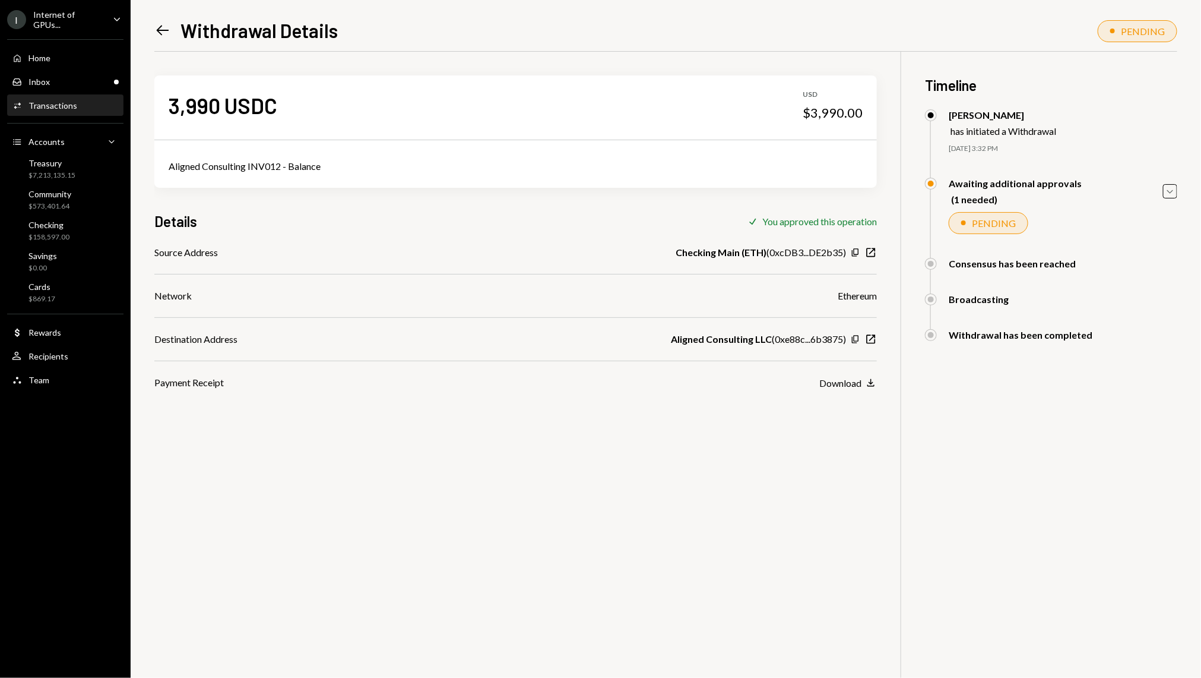
click at [68, 100] on div "Transactions" at bounding box center [53, 105] width 49 height 10
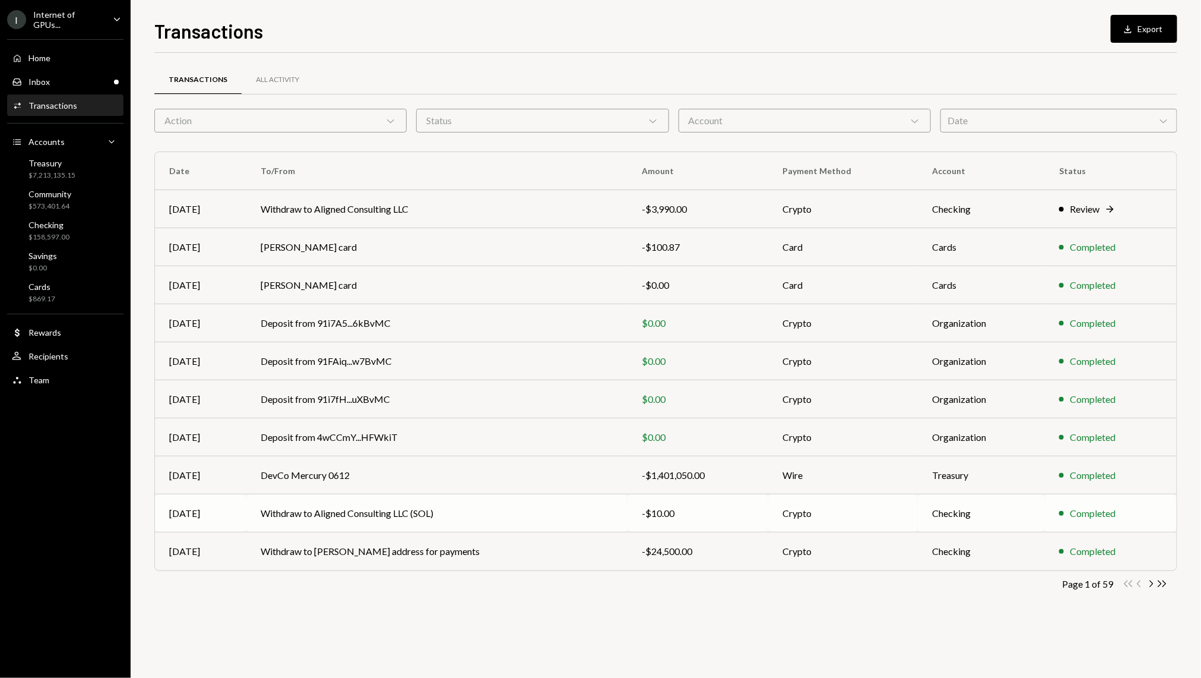
click at [382, 524] on td "Withdraw to Aligned Consulting LLC (SOL)" at bounding box center [436, 513] width 381 height 38
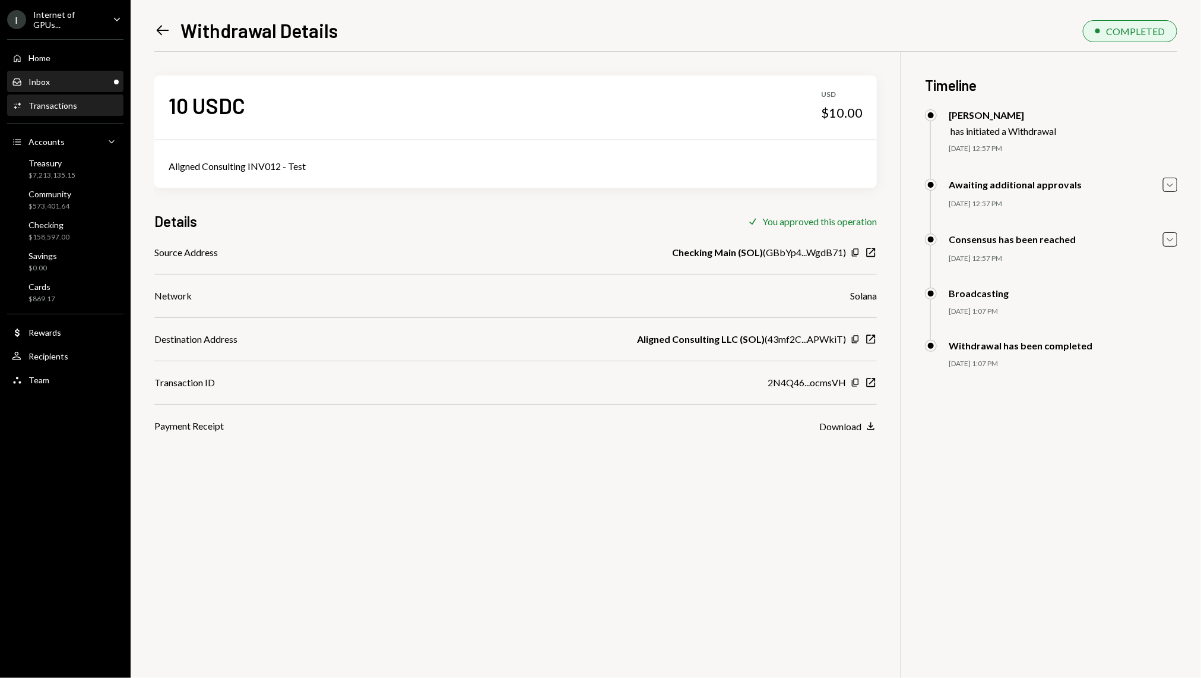
click at [100, 90] on div "Inbox Inbox" at bounding box center [65, 82] width 107 height 20
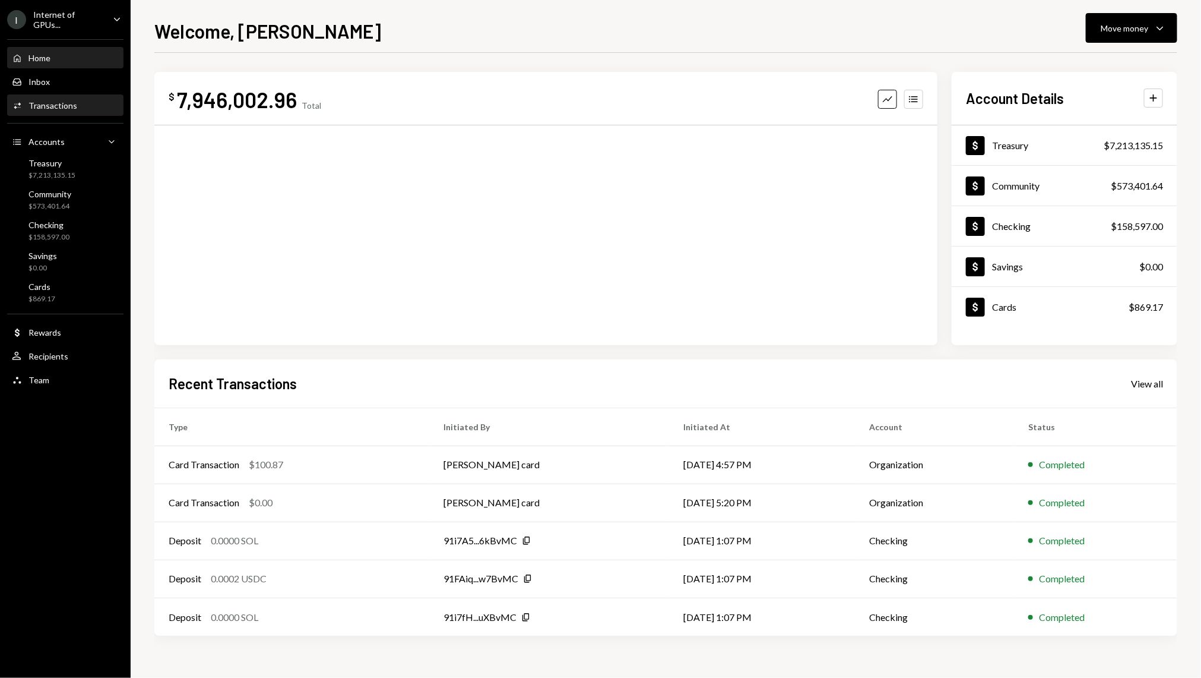
click at [86, 103] on div "Activities Transactions" at bounding box center [65, 105] width 107 height 11
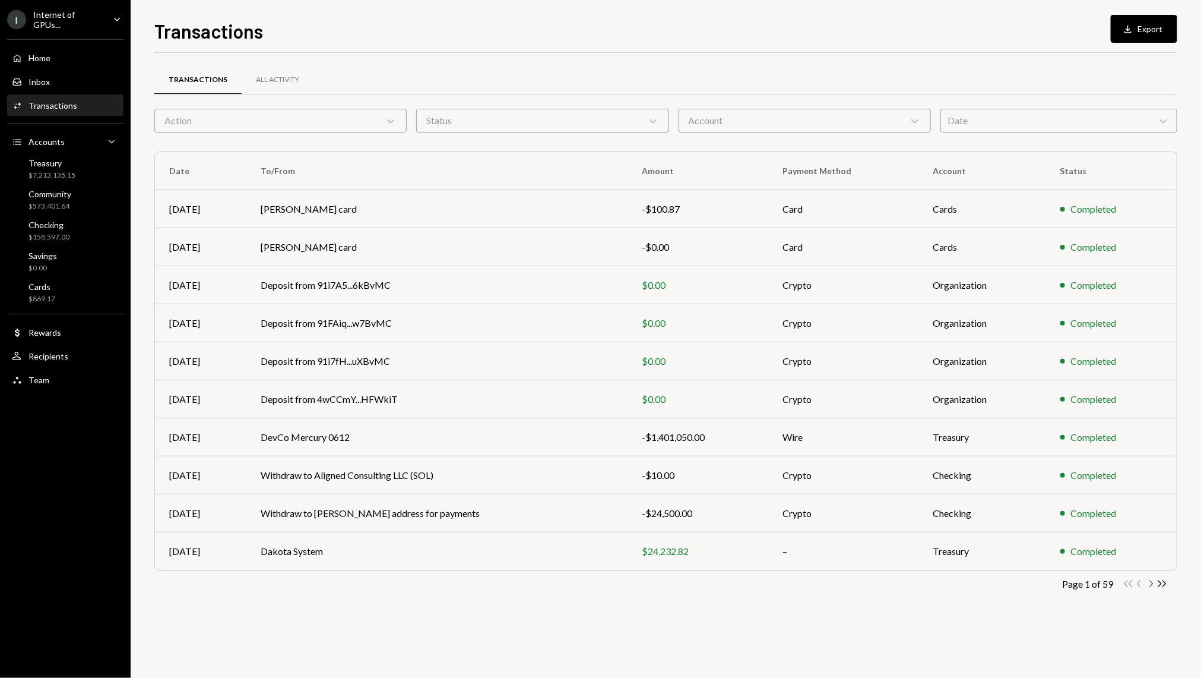
click at [1156, 583] on icon "Chevron Right" at bounding box center [1151, 583] width 11 height 11
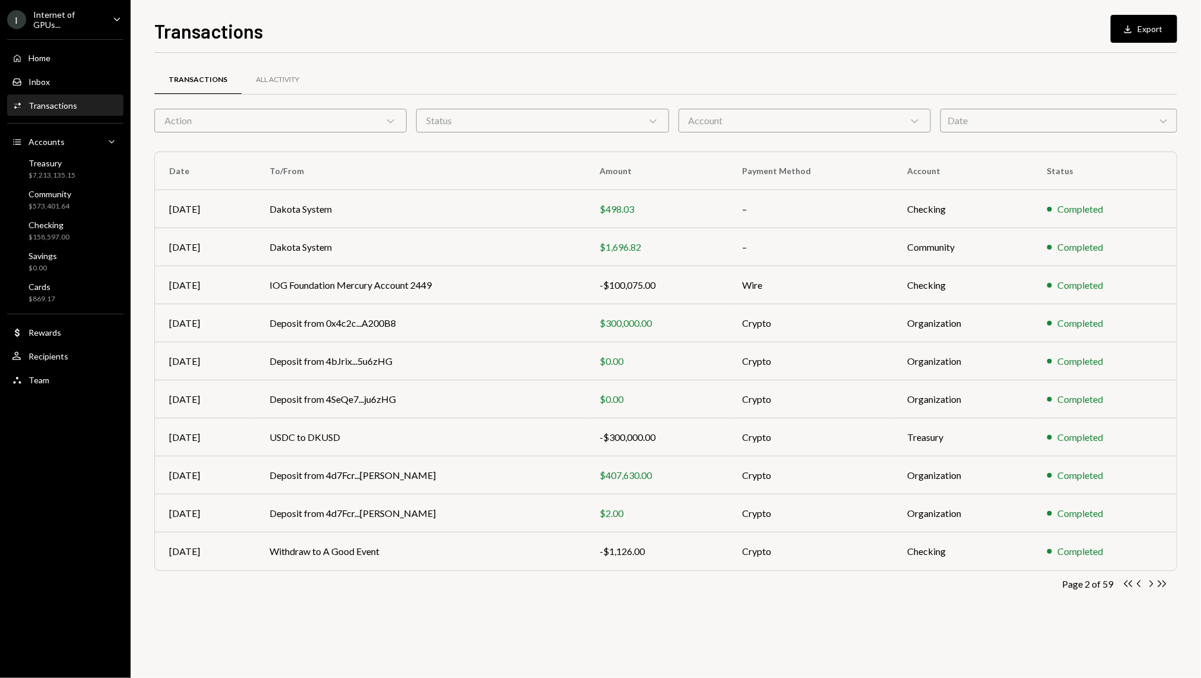
click at [359, 122] on div "Action Chevron Down" at bounding box center [280, 121] width 252 height 24
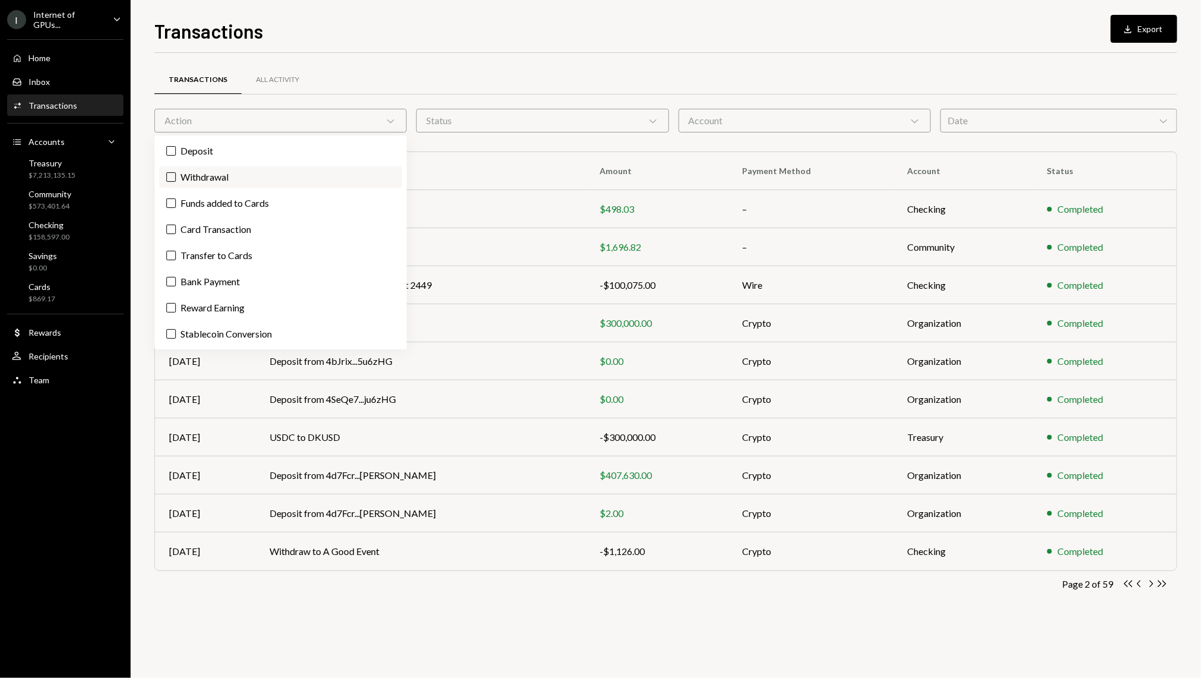
click at [181, 173] on label "Withdrawal" at bounding box center [280, 176] width 243 height 21
click at [176, 173] on button "Withdrawal" at bounding box center [171, 177] width 10 height 10
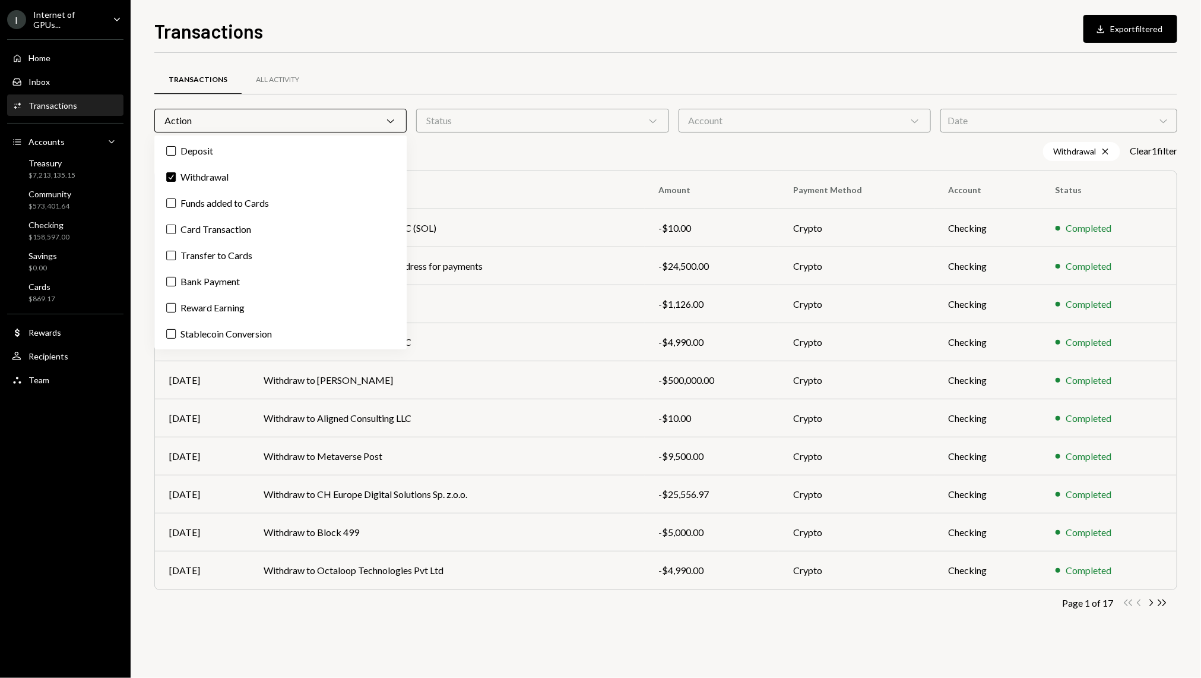
click at [343, 607] on div "Page 1 of 17 Double Arrow Left Chevron Left Chevron Right Double Arrow Right" at bounding box center [665, 602] width 1023 height 11
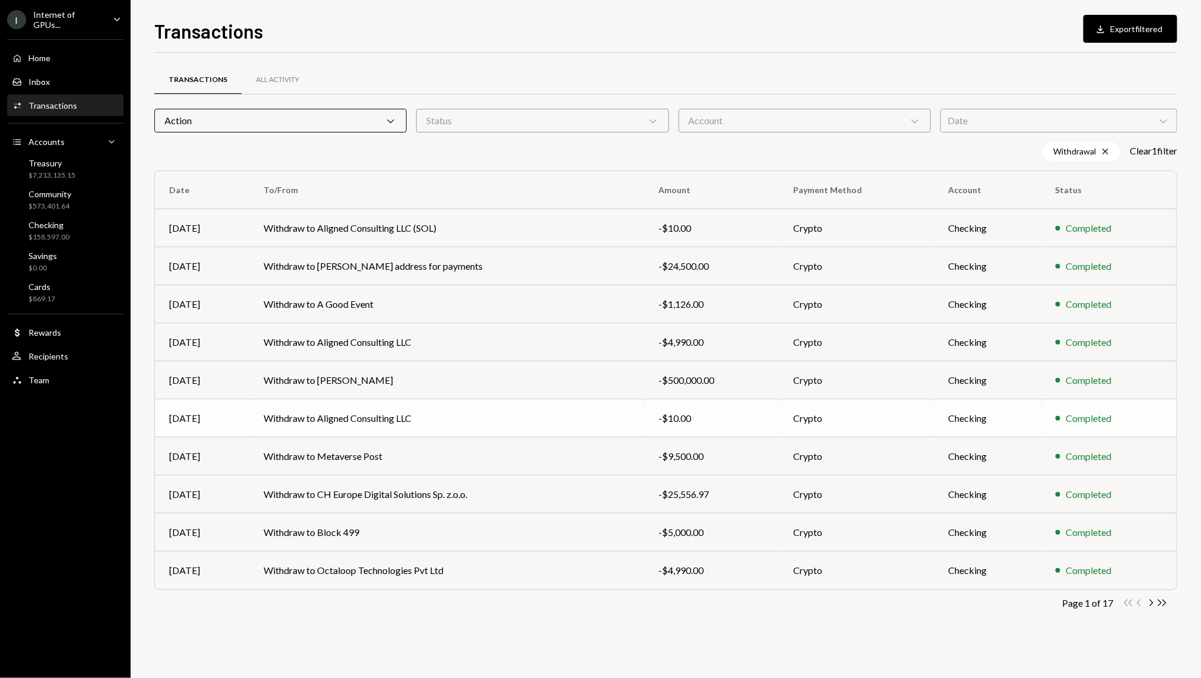
click at [433, 431] on td "Withdraw to Aligned Consulting LLC" at bounding box center [446, 418] width 395 height 38
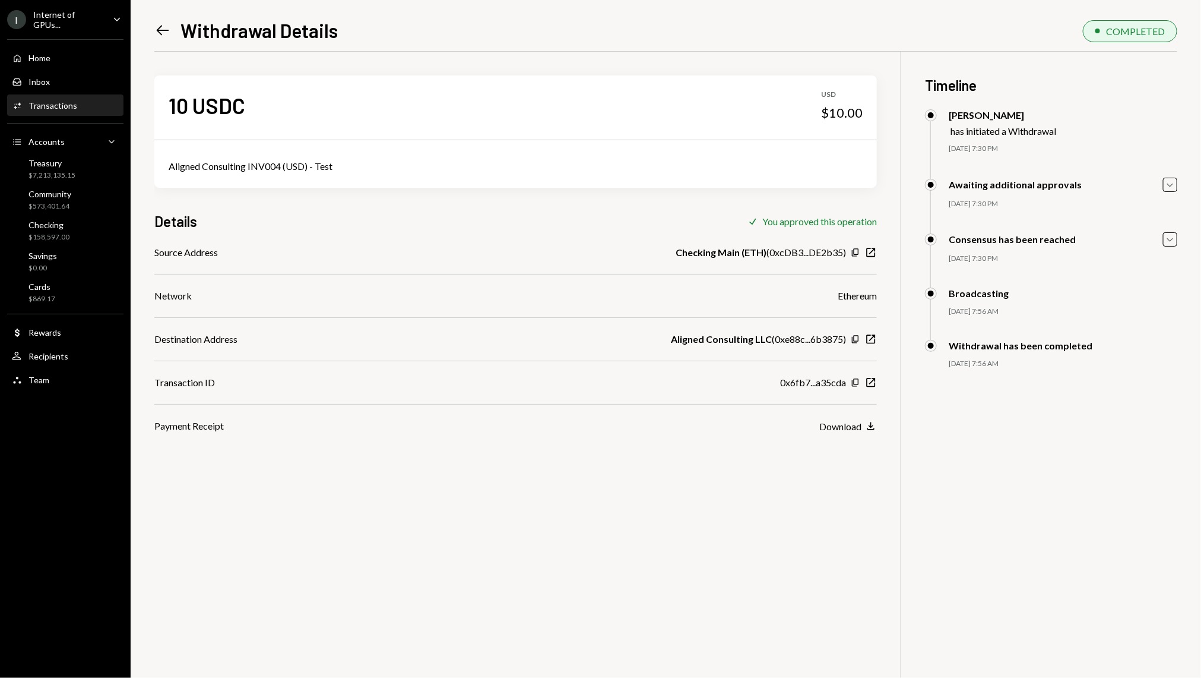
click at [157, 30] on icon at bounding box center [163, 31] width 12 height 10
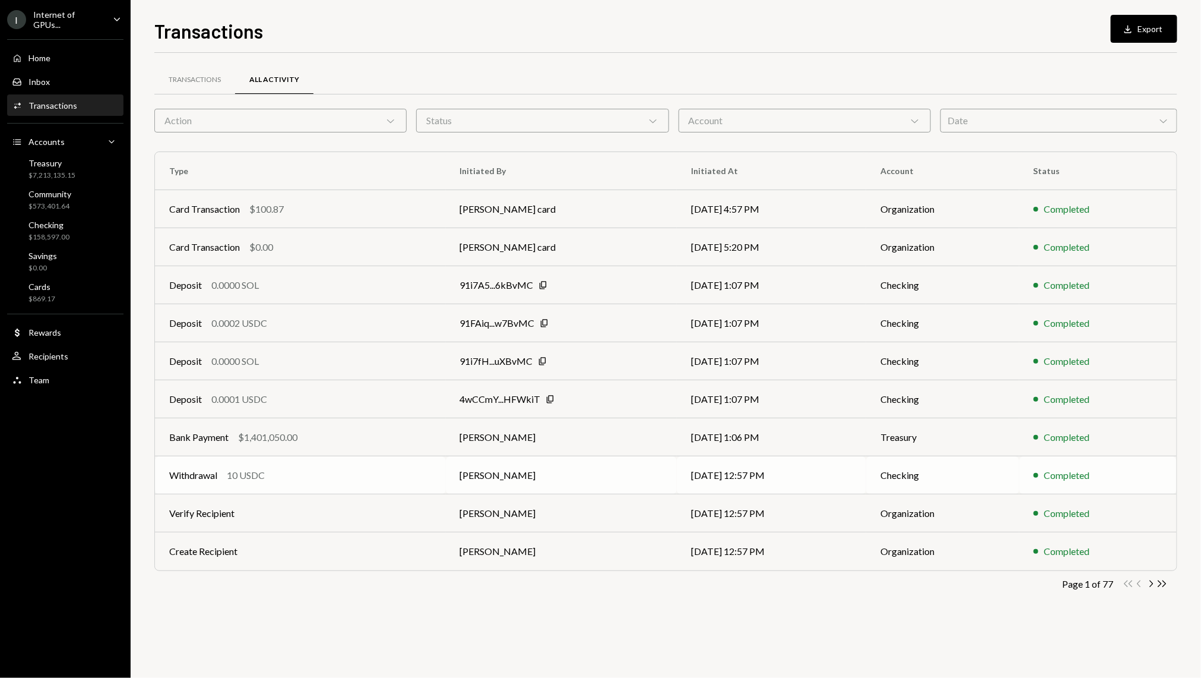
click at [353, 457] on td "Withdrawal 10 USDC" at bounding box center [300, 475] width 291 height 38
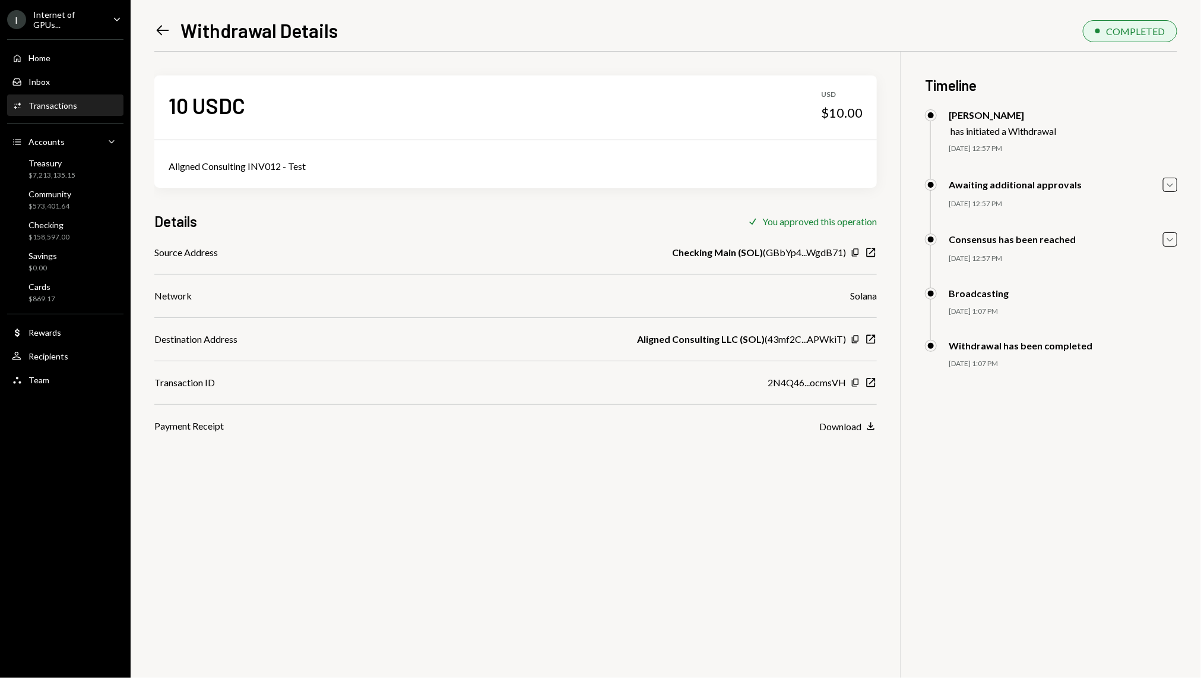
click at [263, 154] on div "Aligned Consulting INV012 - Test" at bounding box center [515, 166] width 723 height 43
click at [254, 171] on div "Aligned Consulting INV012 - Test" at bounding box center [516, 166] width 694 height 14
copy div "Aligned Consulting INV012 - Test"
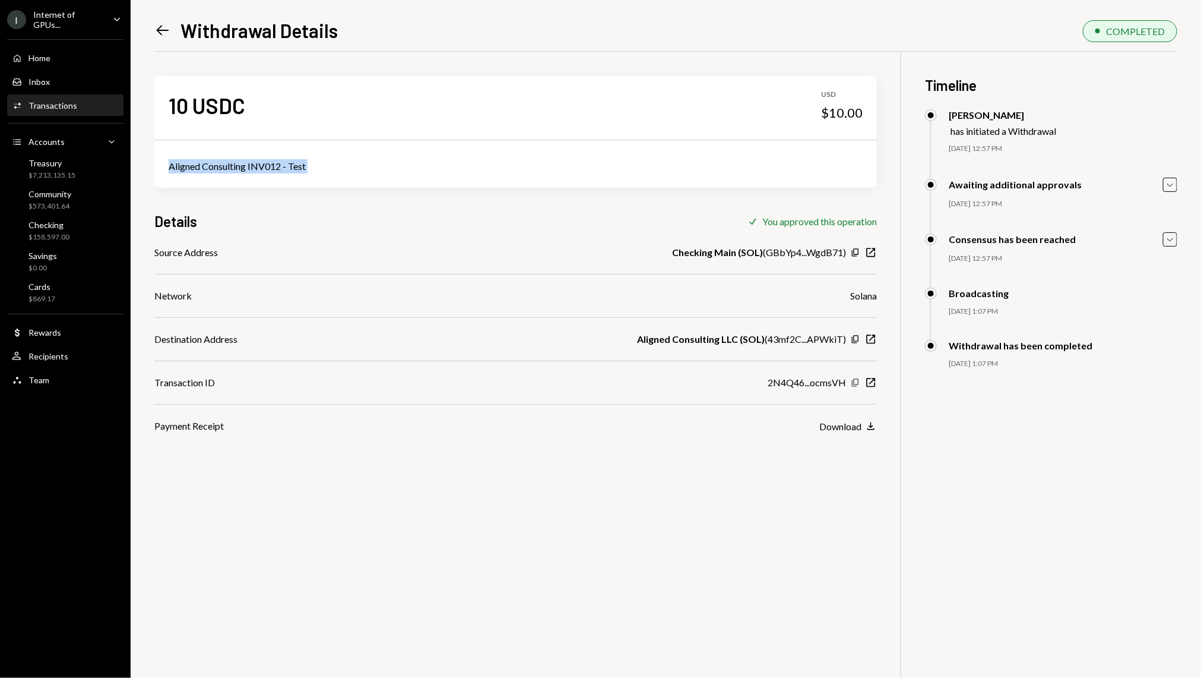
click at [856, 378] on icon "Copy" at bounding box center [856, 383] width 10 height 10
click at [856, 382] on icon "Copy" at bounding box center [856, 383] width 10 height 10
click at [857, 337] on icon "Copy" at bounding box center [856, 339] width 10 height 10
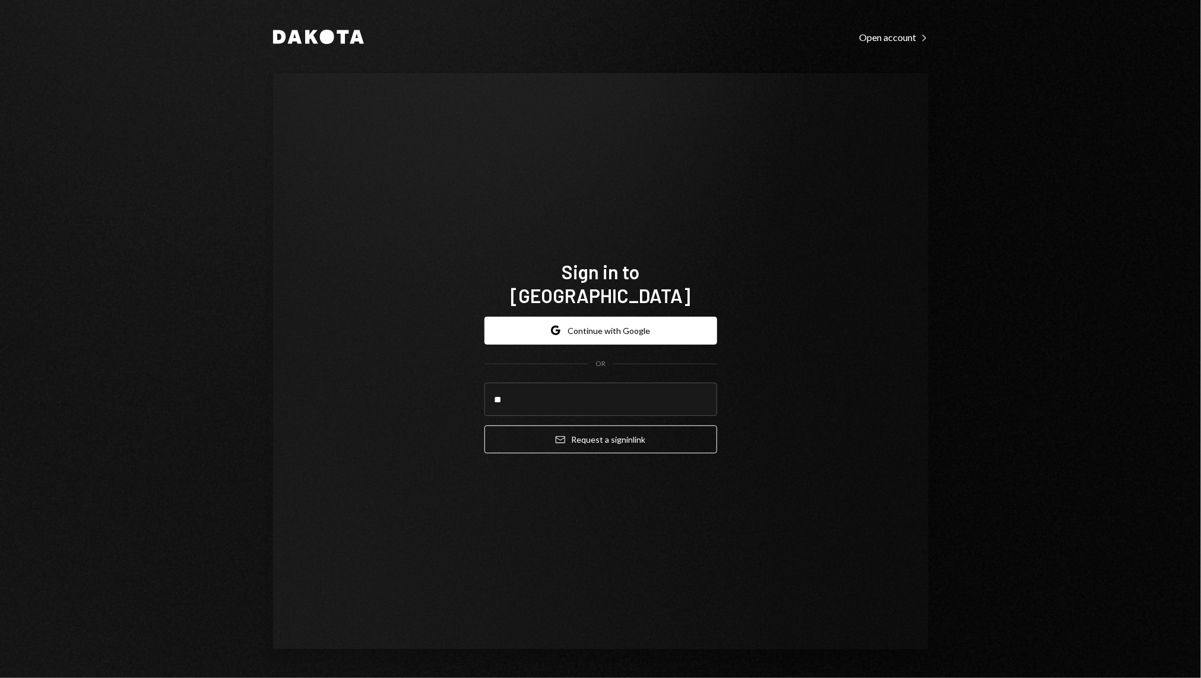
type input "*"
type input "**********"
click at [485, 425] on button "Email Request a sign in link" at bounding box center [601, 439] width 233 height 28
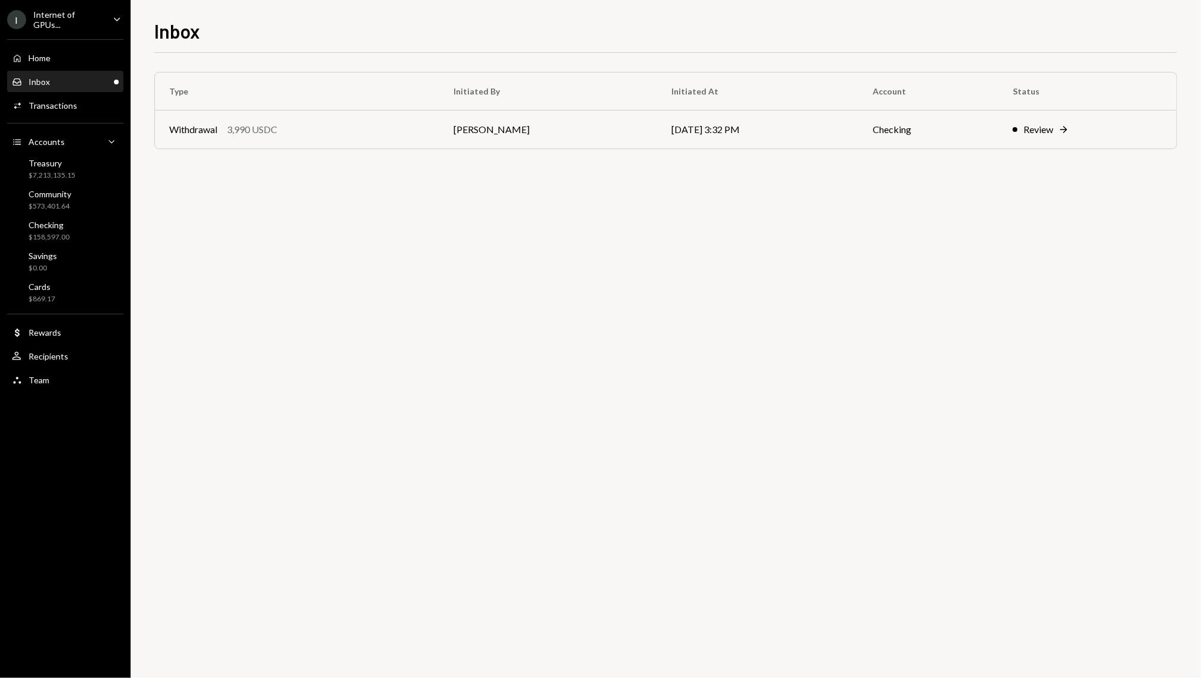
click at [91, 79] on div "Inbox Inbox" at bounding box center [65, 82] width 107 height 11
click at [71, 50] on div "Home Home" at bounding box center [65, 58] width 107 height 20
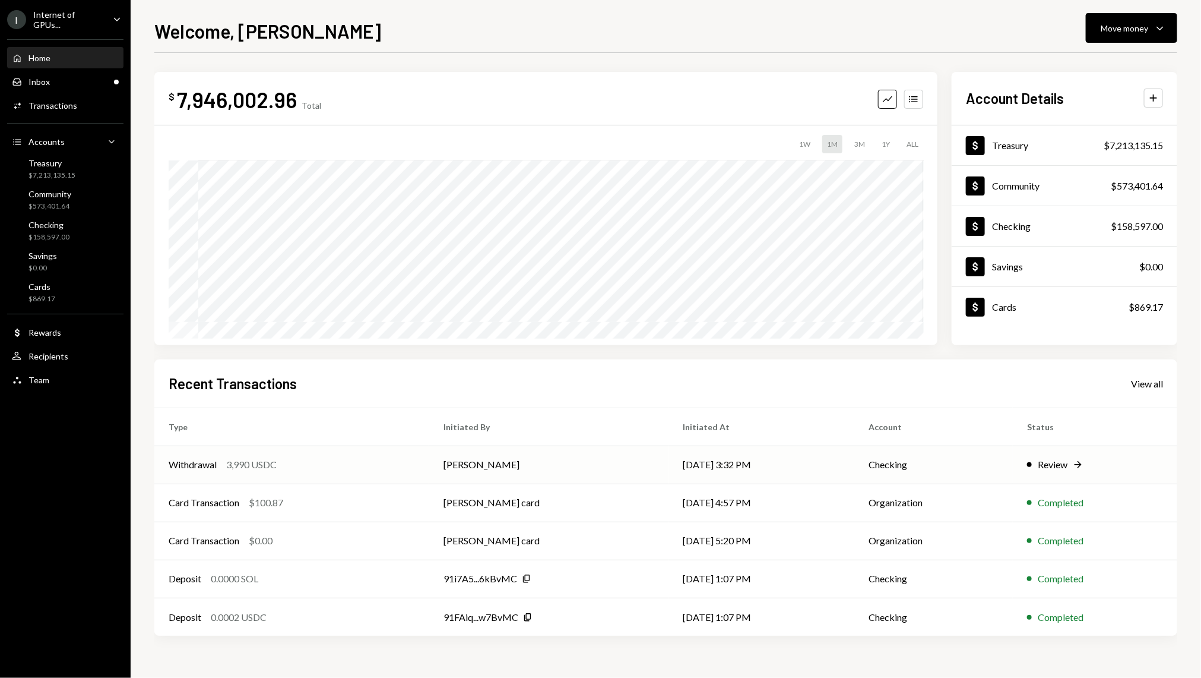
click at [304, 456] on td "Withdrawal 3,990 USDC" at bounding box center [291, 464] width 275 height 38
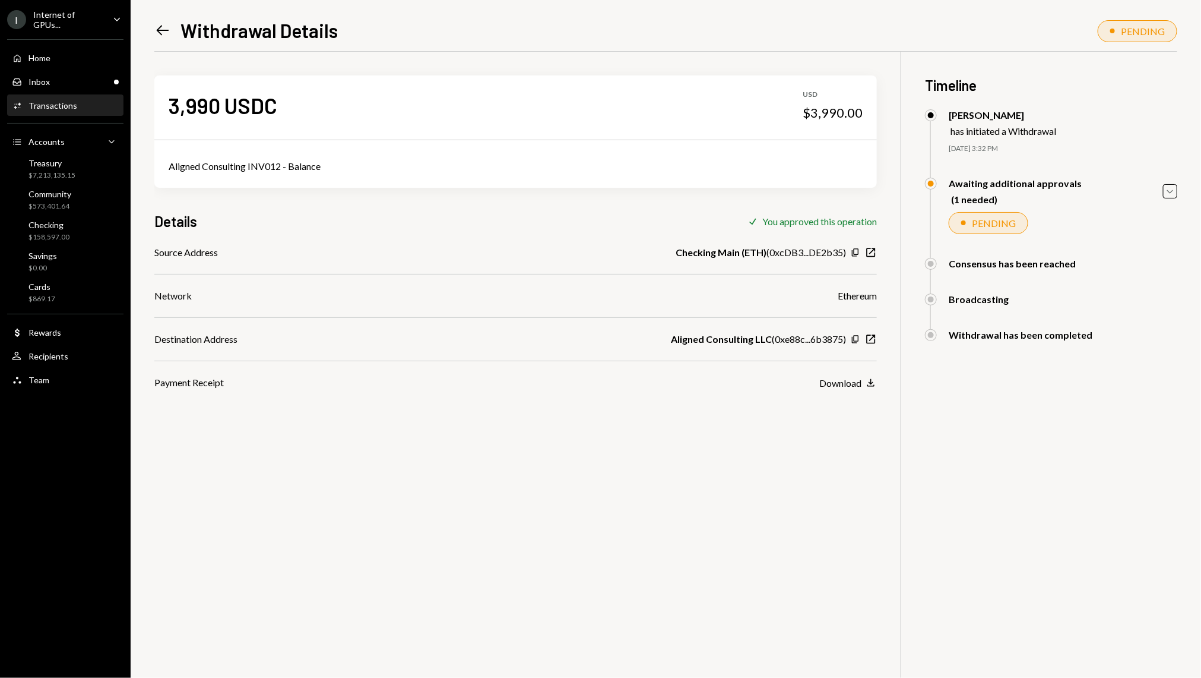
scroll to position [52, 0]
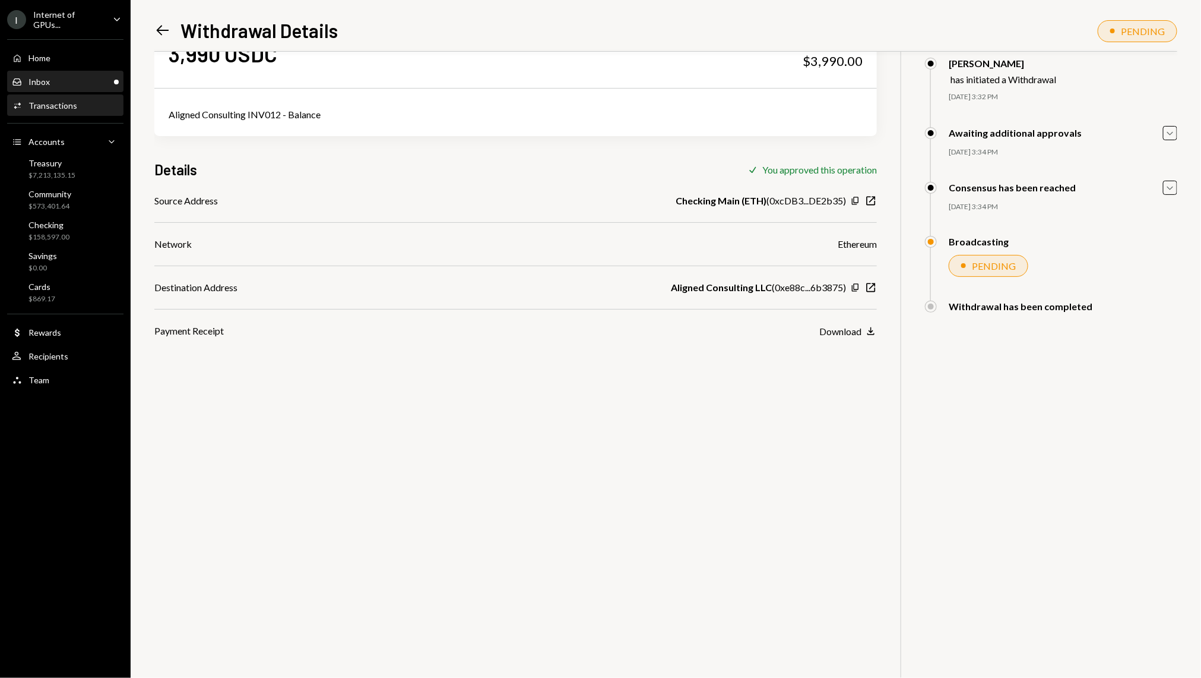
click at [74, 83] on div "Inbox Inbox" at bounding box center [65, 82] width 107 height 11
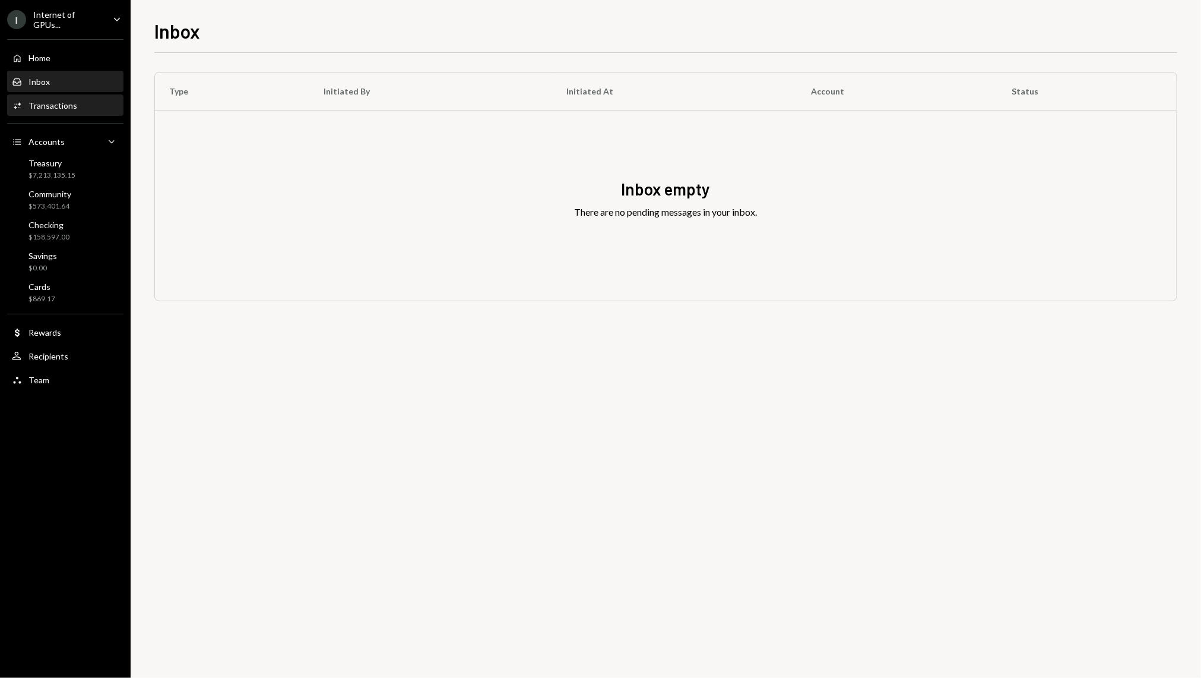
click at [86, 101] on div "Activities Transactions" at bounding box center [65, 105] width 107 height 11
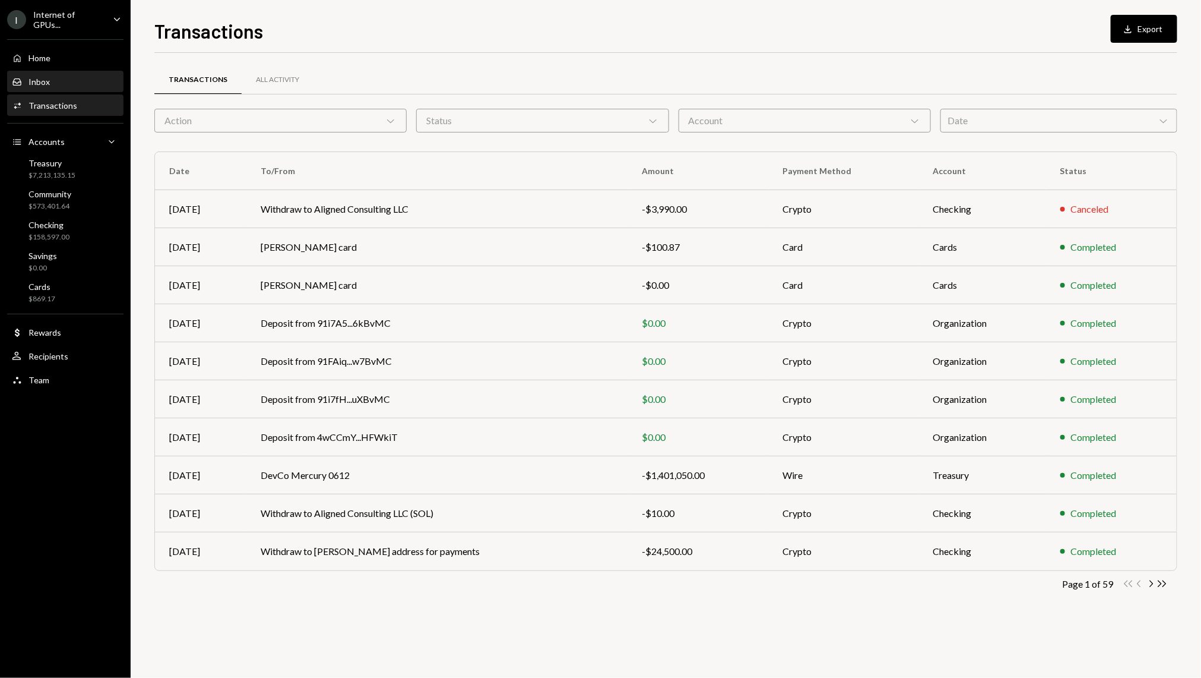
click at [80, 84] on div "Inbox Inbox" at bounding box center [65, 82] width 107 height 11
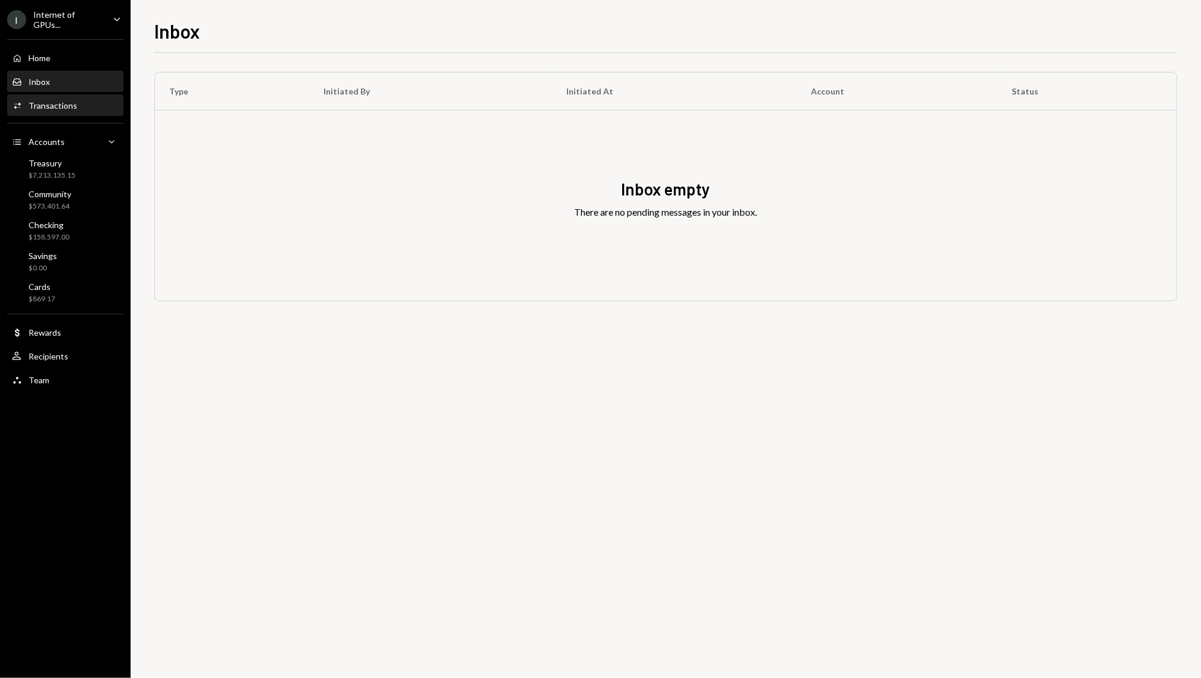
click at [83, 102] on div "Activities Transactions" at bounding box center [65, 105] width 107 height 11
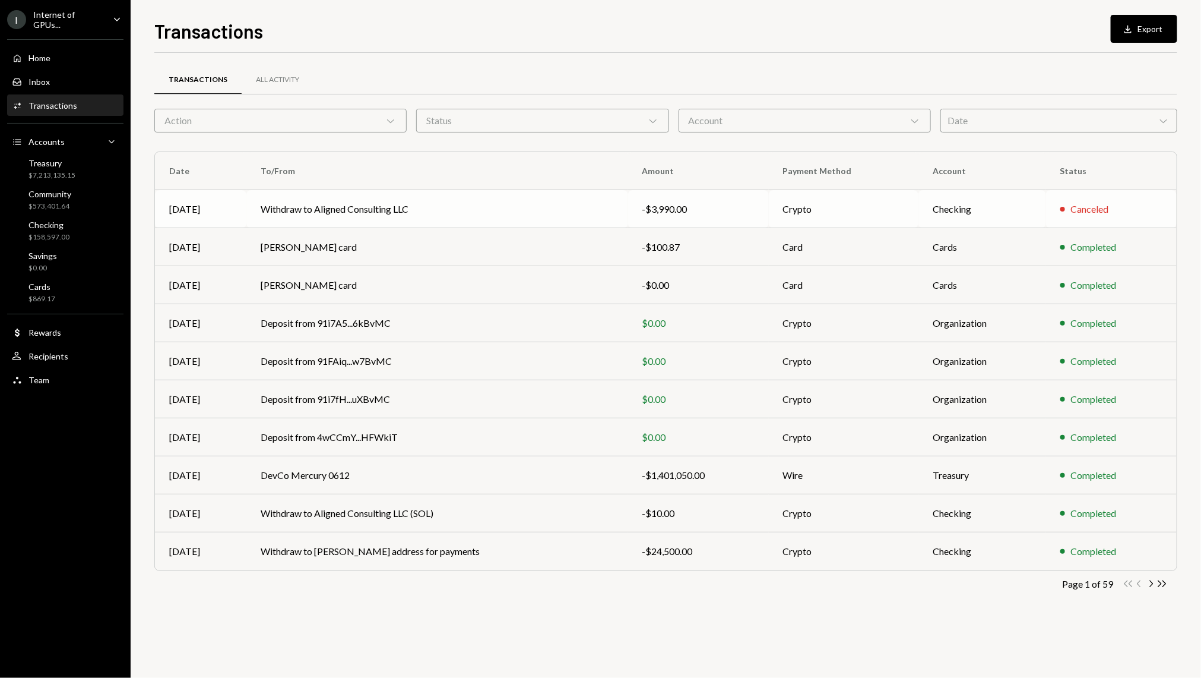
click at [317, 202] on td "Withdraw to Aligned Consulting LLC" at bounding box center [436, 209] width 381 height 38
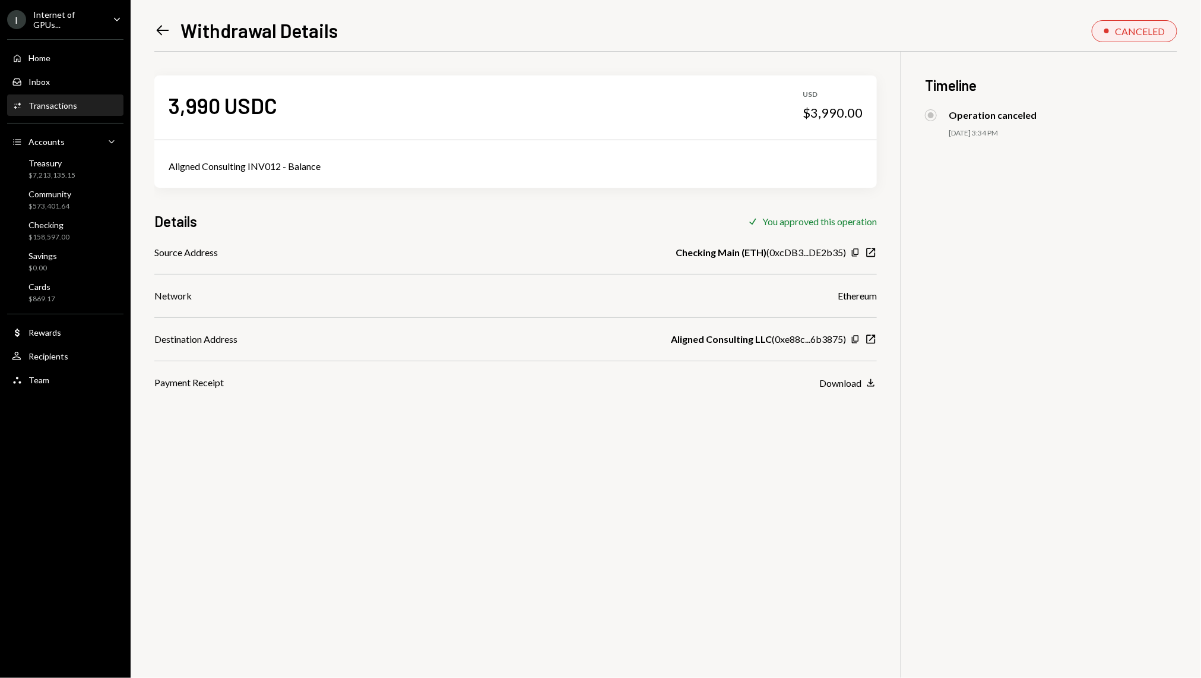
click at [836, 111] on div "$3,990.00" at bounding box center [833, 113] width 60 height 17
copy div "$3,990.00"
click at [56, 62] on div "Home Home" at bounding box center [65, 58] width 107 height 11
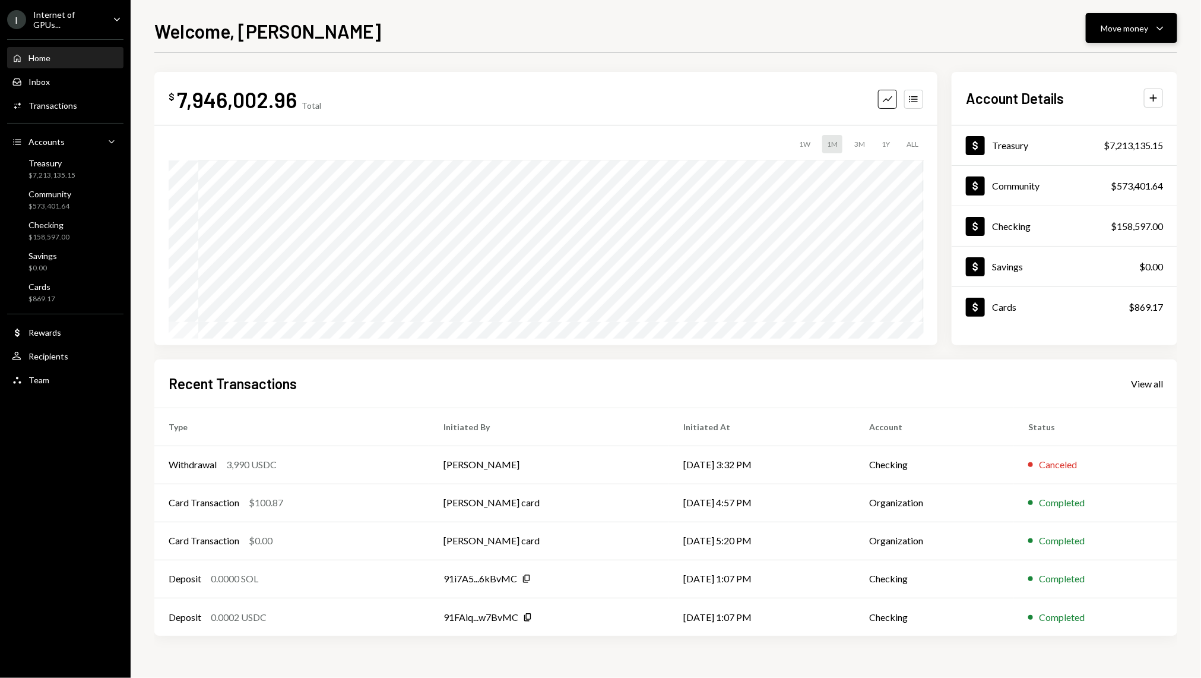
click at [1163, 15] on button "Move money Caret Down" at bounding box center [1131, 28] width 91 height 30
click at [1125, 69] on div "Send" at bounding box center [1123, 64] width 87 height 12
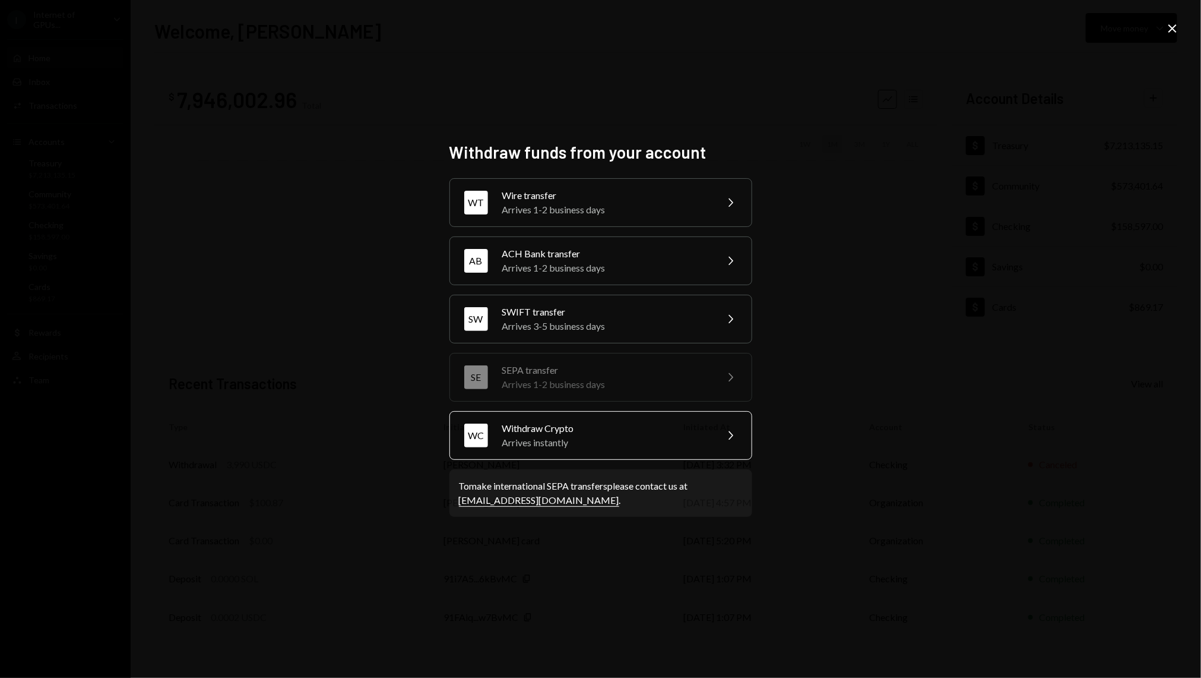
click at [609, 419] on div "WC Withdraw Crypto Arrives instantly Chevron Right" at bounding box center [601, 435] width 303 height 49
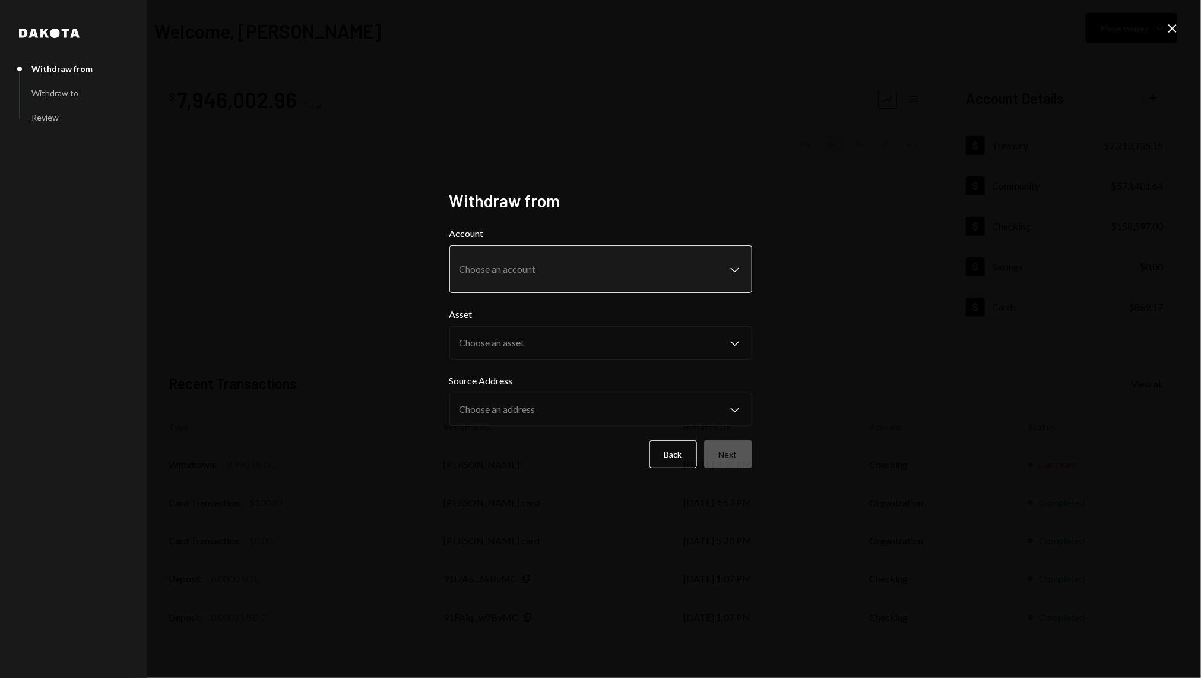
click at [583, 260] on body "I Internet of GPUs... Caret Down Home Home Inbox Inbox Activities Transactions …" at bounding box center [600, 339] width 1201 height 678
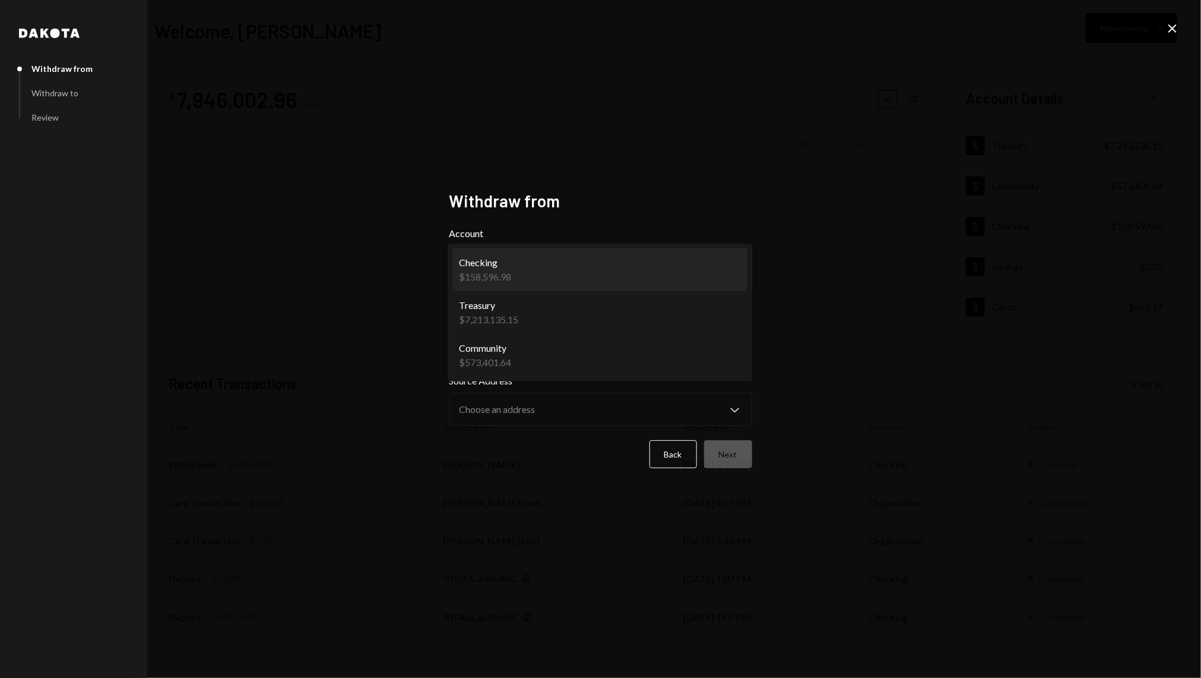
select select "**********"
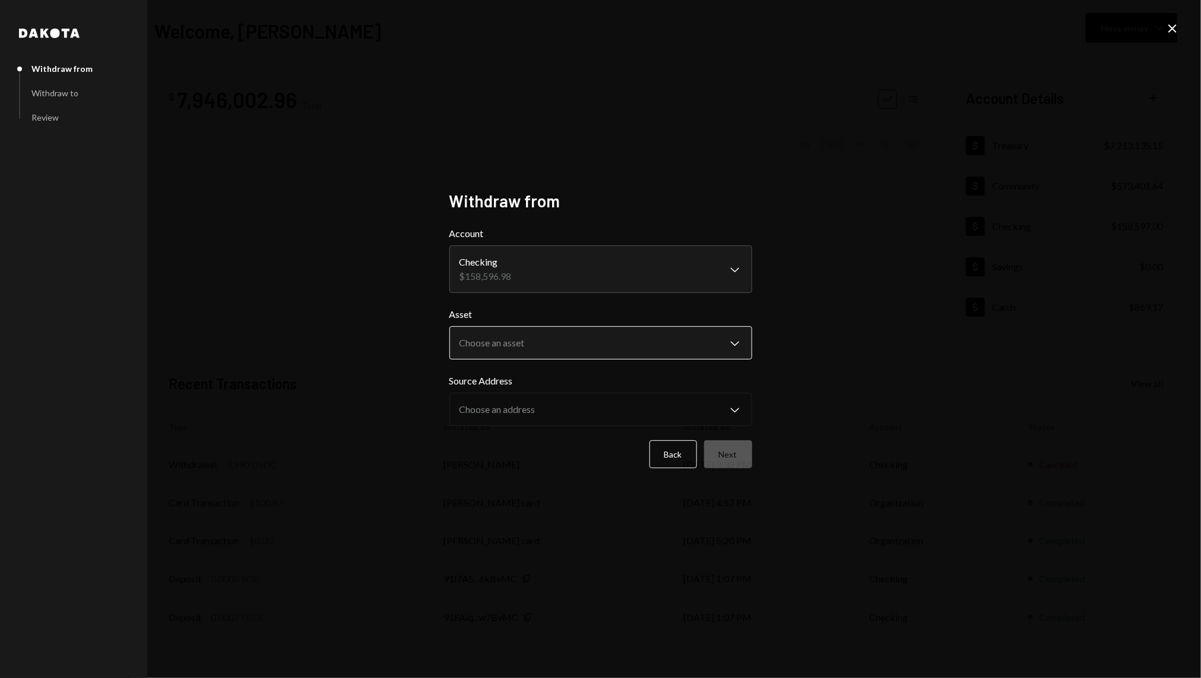
click at [548, 338] on body "I Internet of GPUs... Caret Down Home Home Inbox Inbox Activities Transactions …" at bounding box center [600, 339] width 1201 height 678
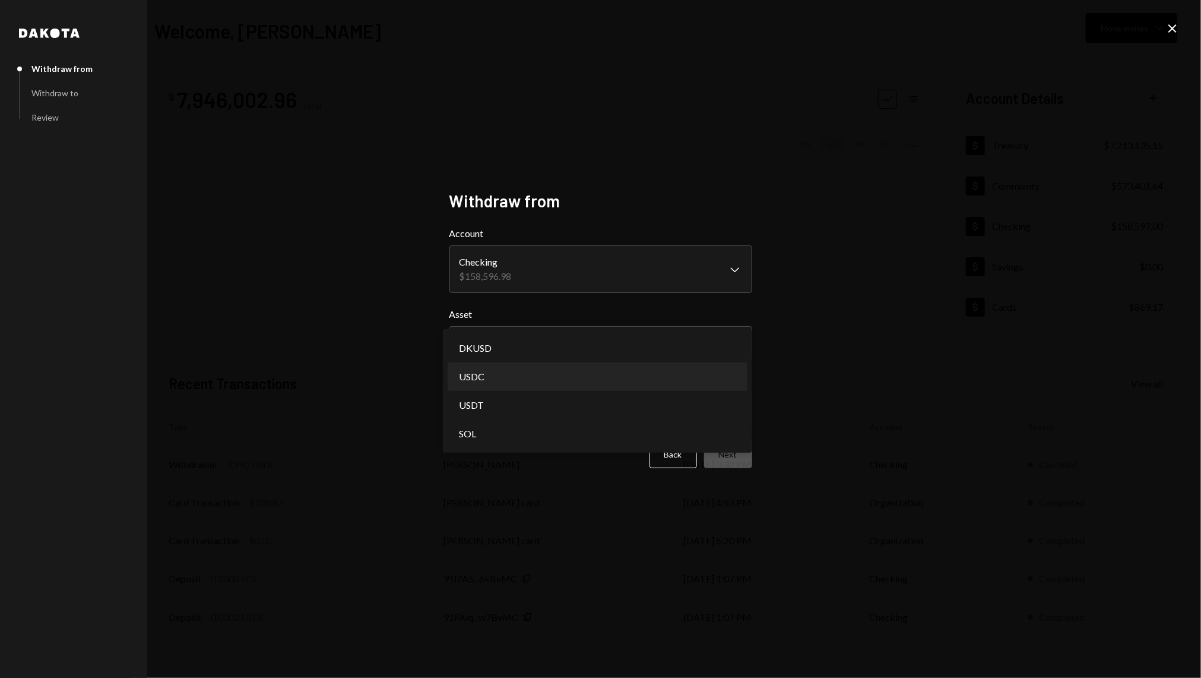
select select "****"
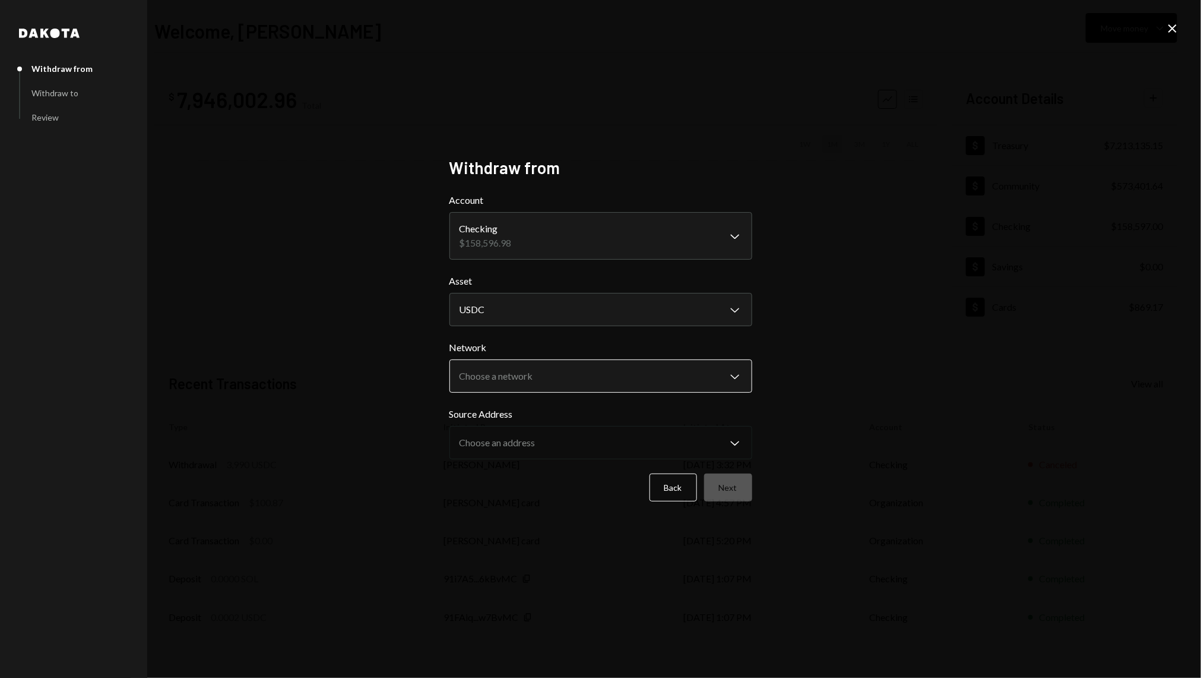
click at [540, 381] on body "I Internet of GPUs... Caret Down Home Home Inbox Inbox Activities Transactions …" at bounding box center [600, 339] width 1201 height 678
select select "**********"
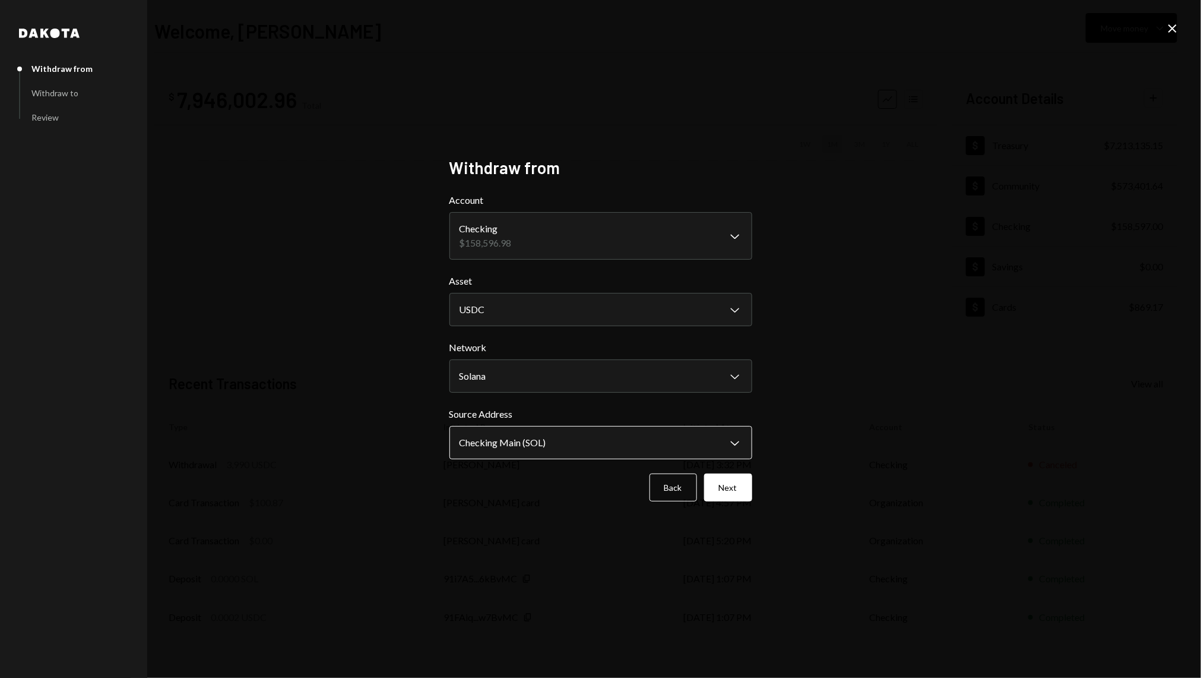
click at [528, 453] on body "I Internet of GPUs... Caret Down Home Home Inbox Inbox Activities Transactions …" at bounding box center [600, 339] width 1201 height 678
click at [728, 485] on button "Next" at bounding box center [728, 487] width 48 height 28
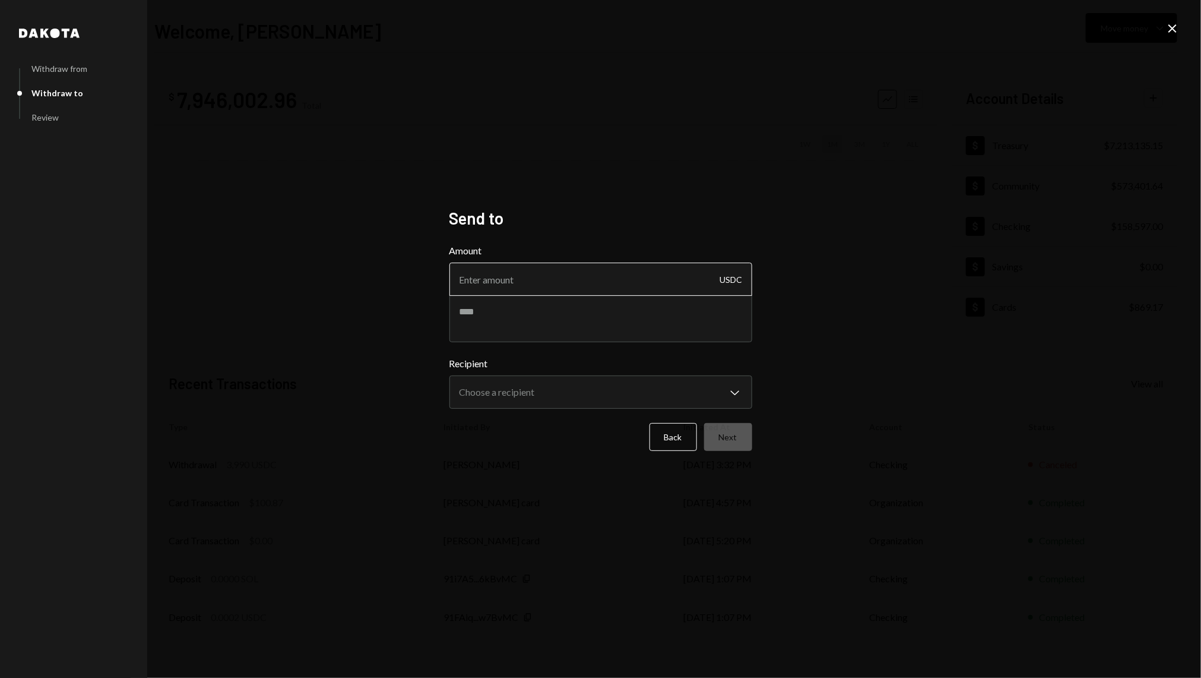
click at [504, 267] on input "Amount" at bounding box center [601, 278] width 303 height 33
click at [518, 339] on textarea at bounding box center [601, 319] width 303 height 48
click at [505, 274] on input "Amount" at bounding box center [601, 278] width 303 height 33
type input "3990"
click at [518, 312] on textarea at bounding box center [601, 319] width 303 height 48
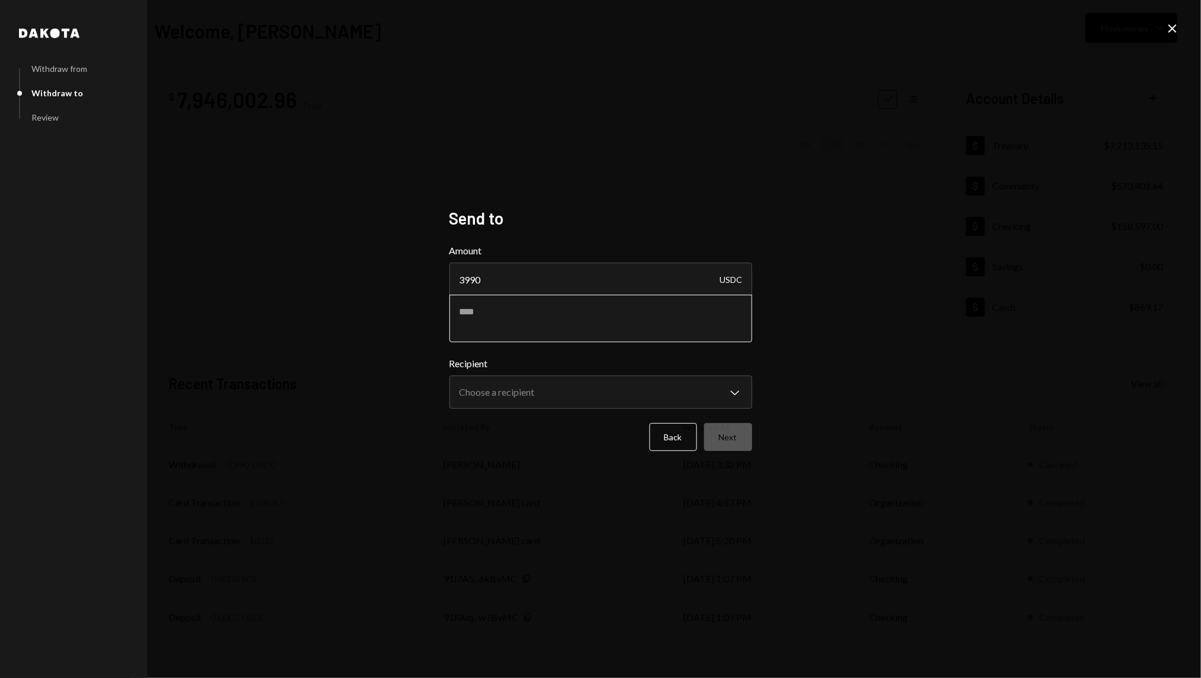
paste textarea "*********"
type textarea "*********"
paste textarea "**********"
type textarea "**********"
click at [573, 381] on body "I Internet of GPUs... Caret Down Home Home Inbox Inbox Activities Transactions …" at bounding box center [600, 339] width 1201 height 678
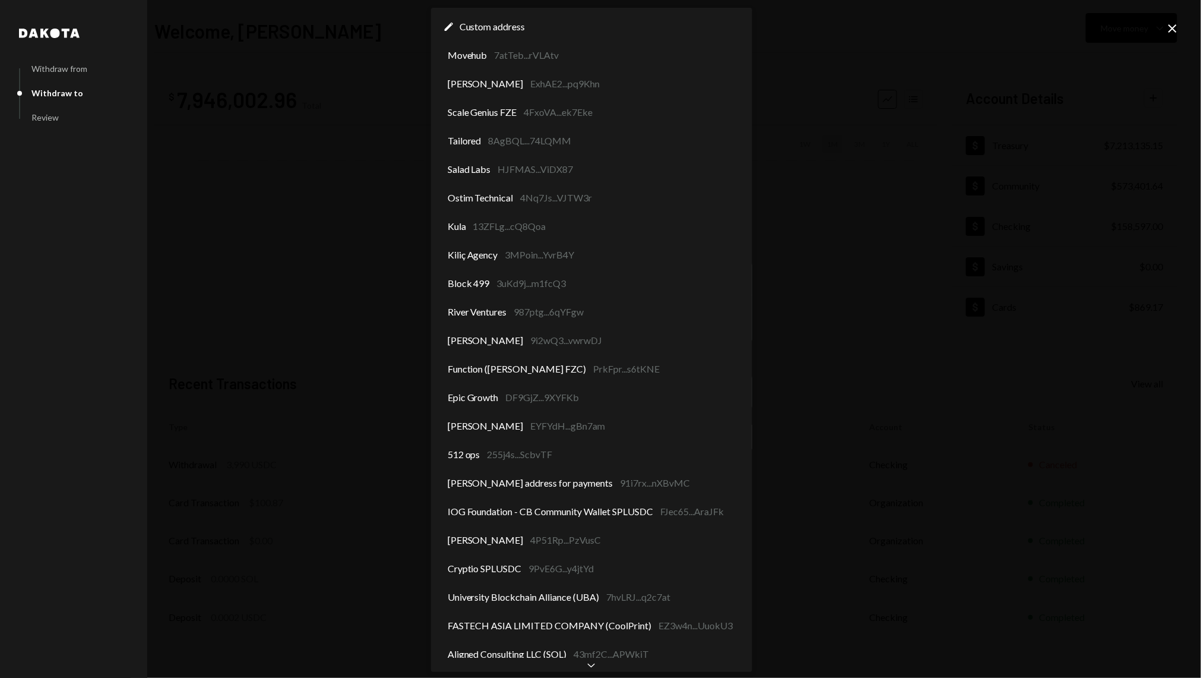
scroll to position [13, 0]
select select "**********"
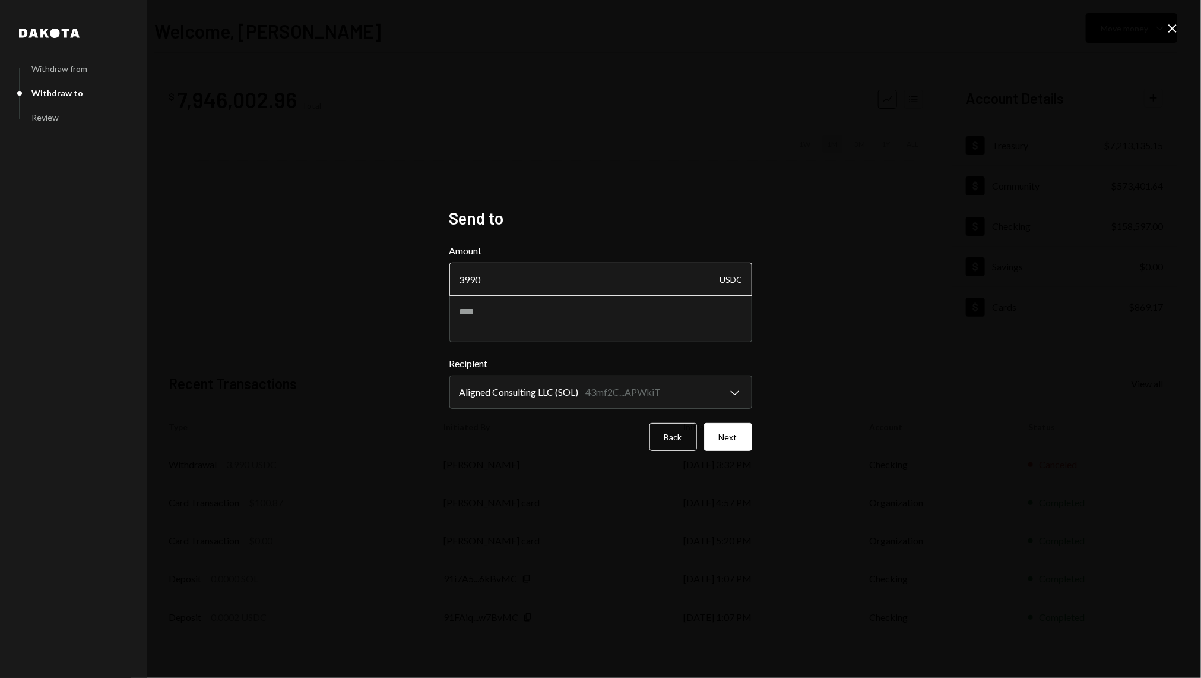
click at [558, 272] on input "3990" at bounding box center [601, 278] width 303 height 33
click at [637, 320] on textarea at bounding box center [601, 319] width 303 height 48
click at [733, 432] on button "Next" at bounding box center [728, 437] width 48 height 28
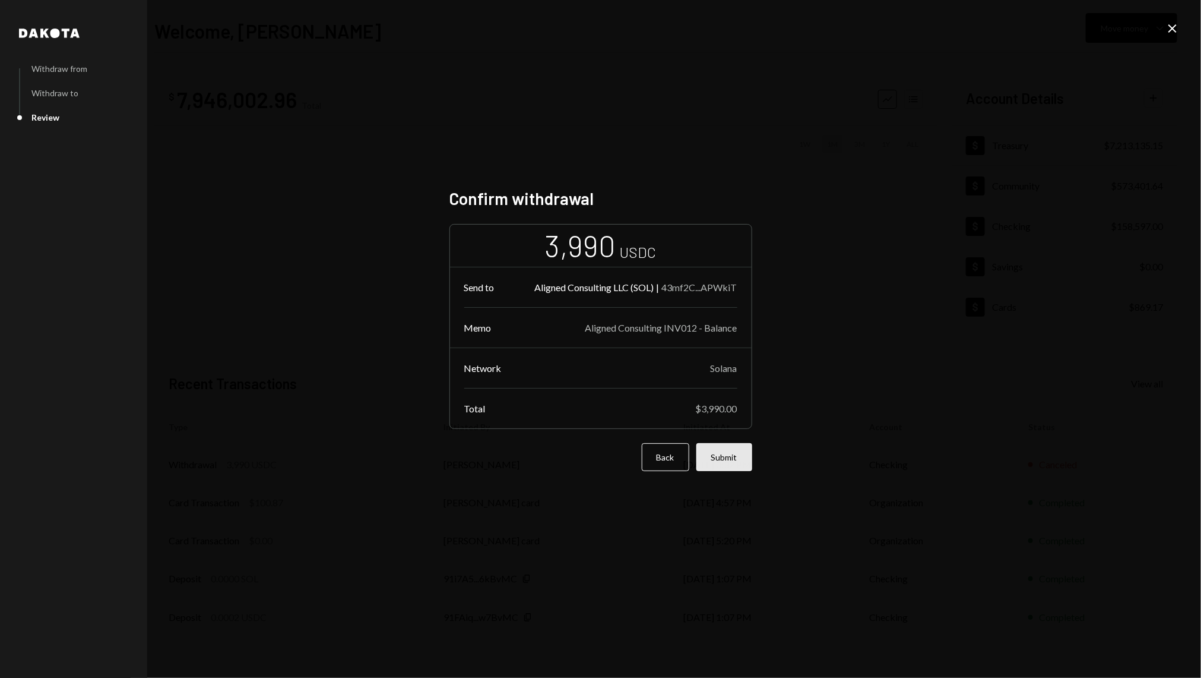
click at [741, 461] on button "Submit" at bounding box center [725, 457] width 56 height 28
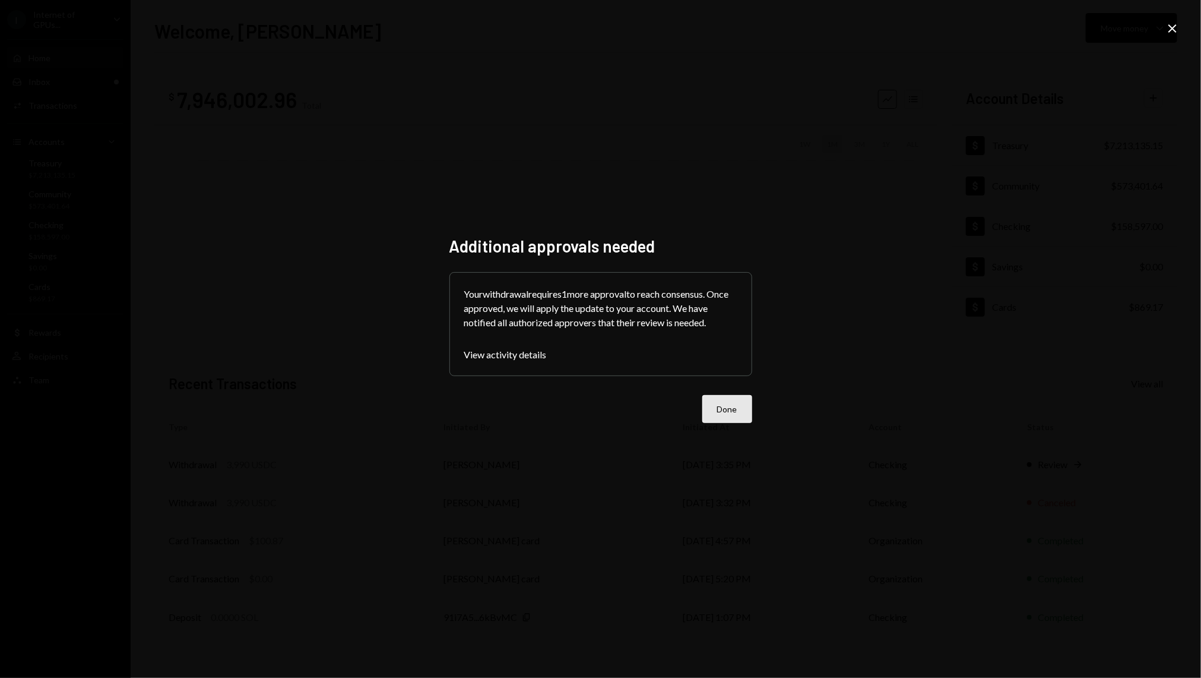
click at [751, 418] on button "Done" at bounding box center [728, 409] width 50 height 28
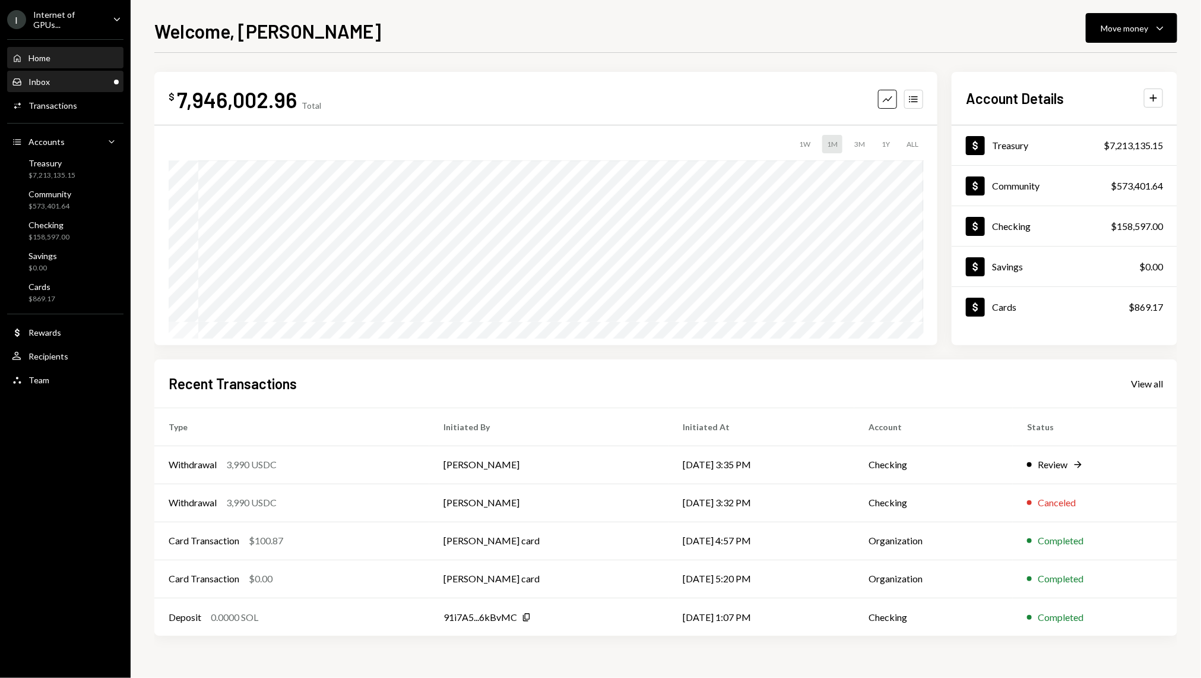
click at [86, 86] on div "Inbox Inbox" at bounding box center [65, 82] width 107 height 11
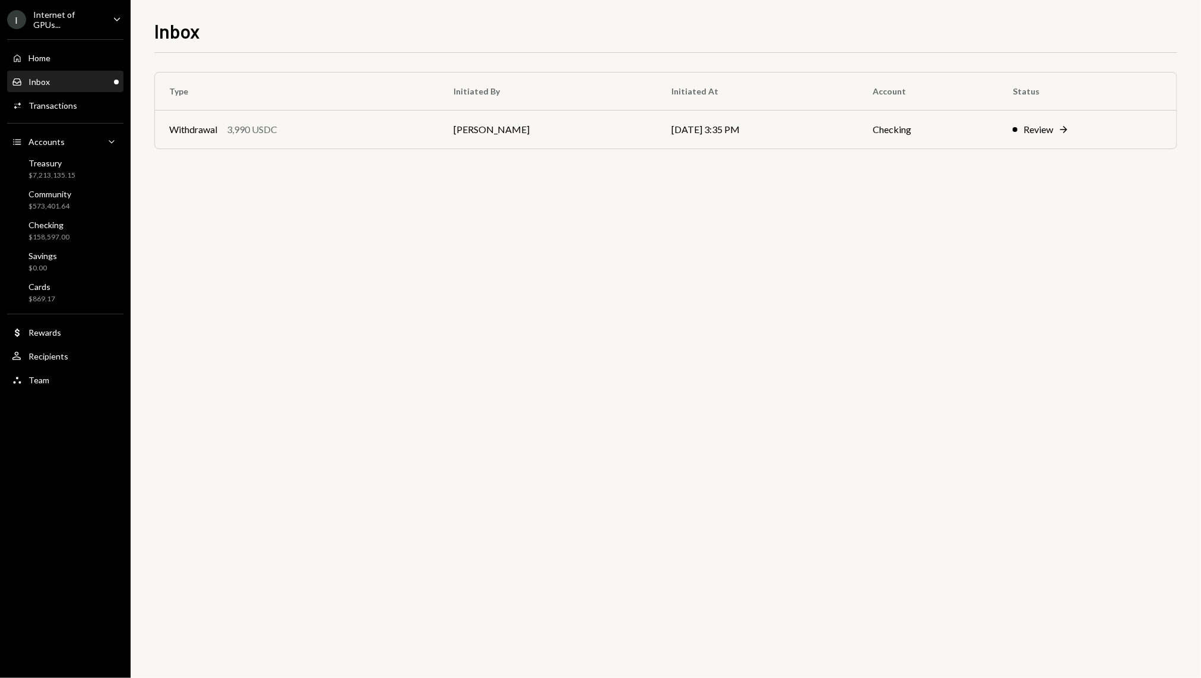
click at [96, 72] on div "Inbox Inbox" at bounding box center [65, 82] width 107 height 20
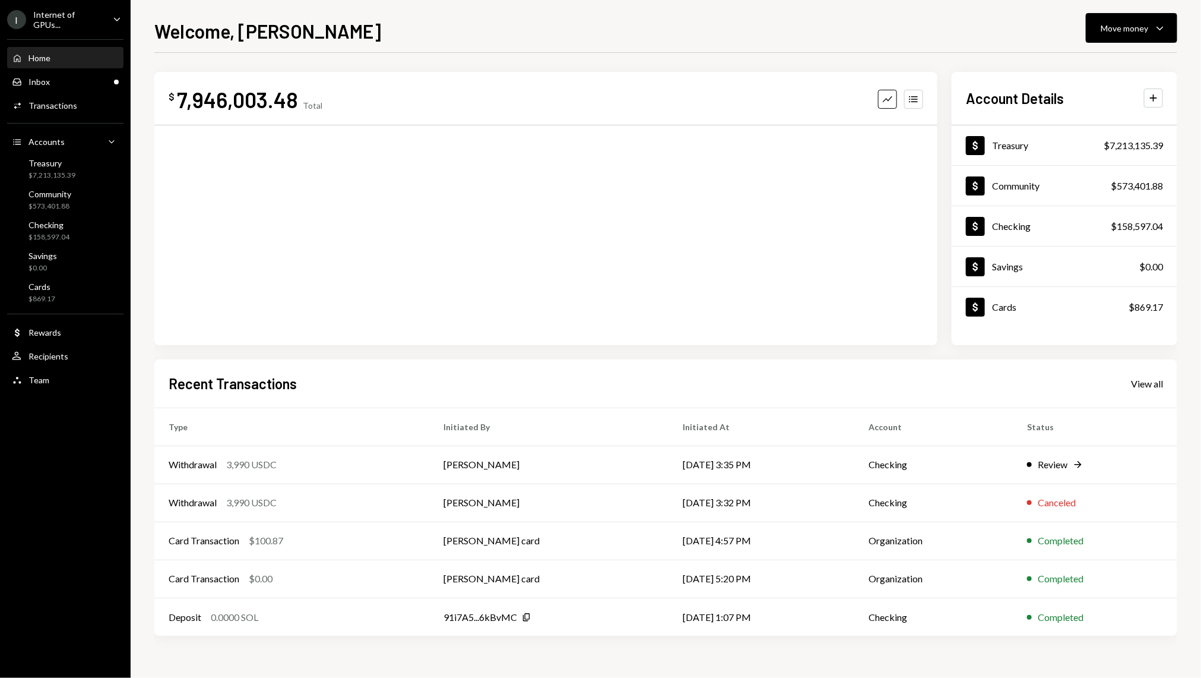
click at [64, 63] on div "Home Home" at bounding box center [65, 58] width 107 height 20
click at [64, 81] on div "Inbox Inbox" at bounding box center [65, 82] width 107 height 11
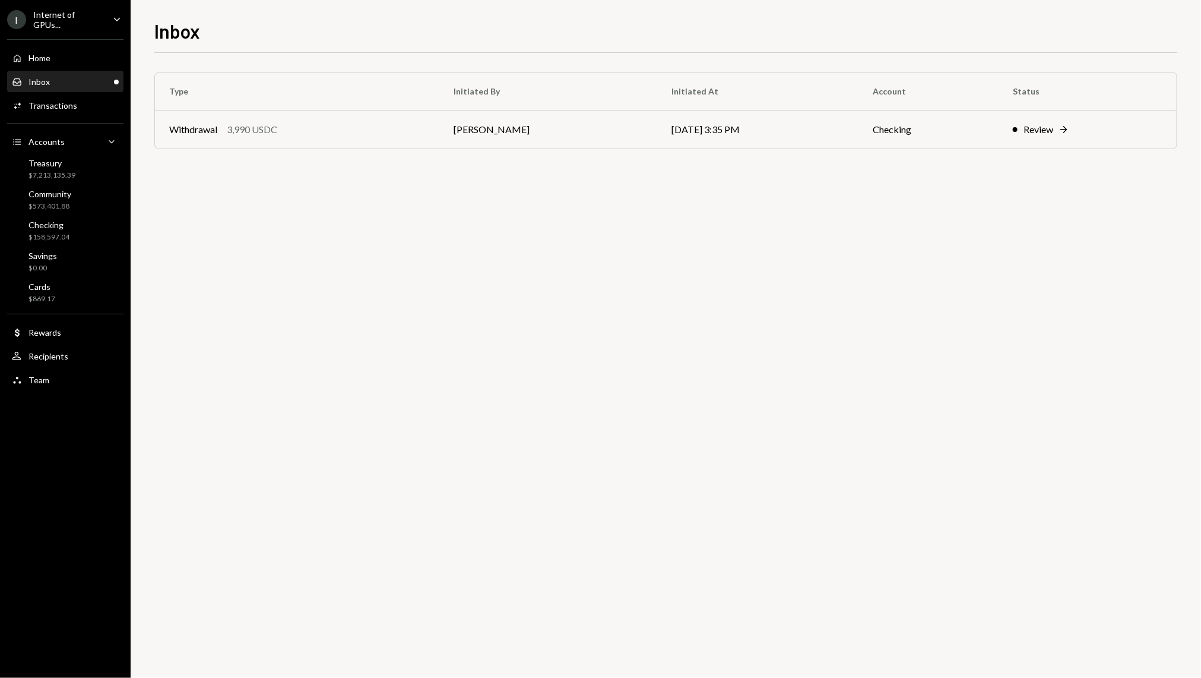
click at [115, 26] on div "Caret Down" at bounding box center [116, 19] width 13 height 15
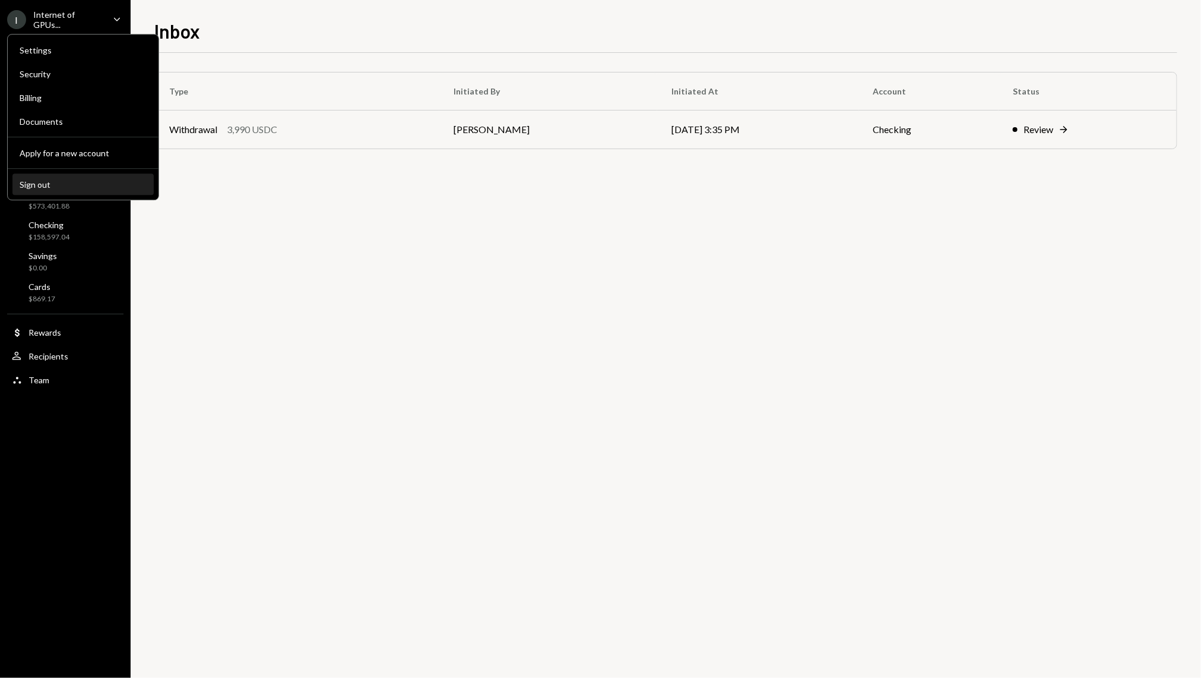
click at [94, 182] on div "Sign out" at bounding box center [83, 184] width 127 height 10
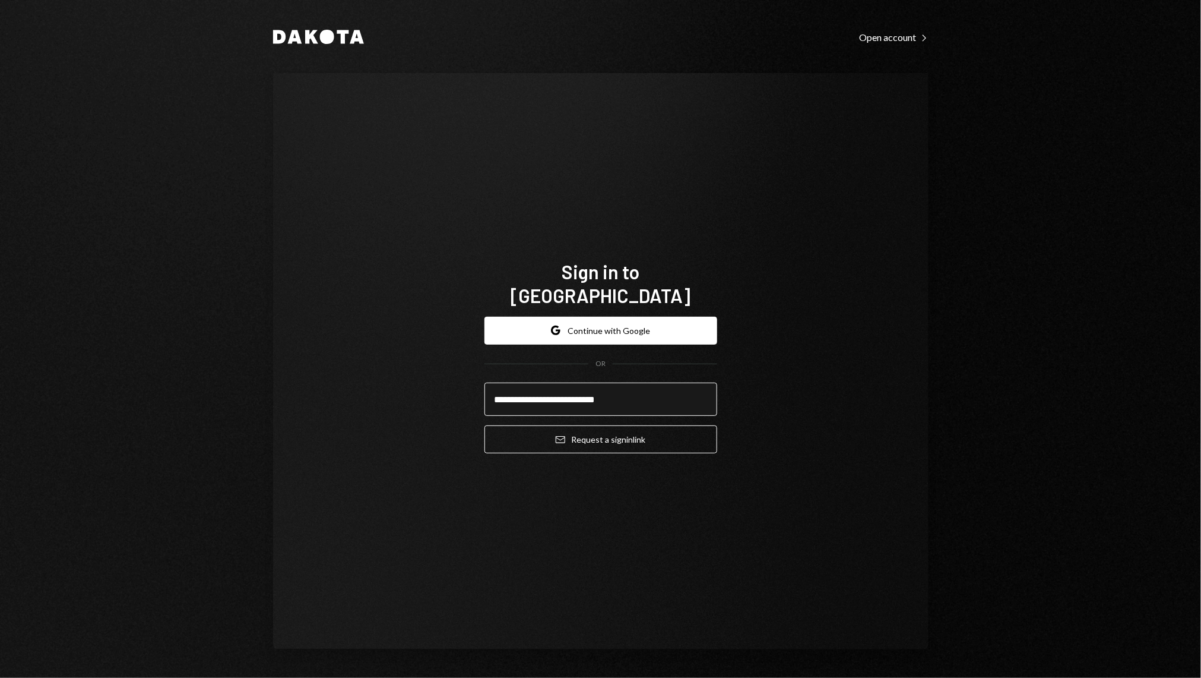
type input "**********"
click at [485, 425] on button "Email Request a sign in link" at bounding box center [601, 439] width 233 height 28
